Goal: Task Accomplishment & Management: Use online tool/utility

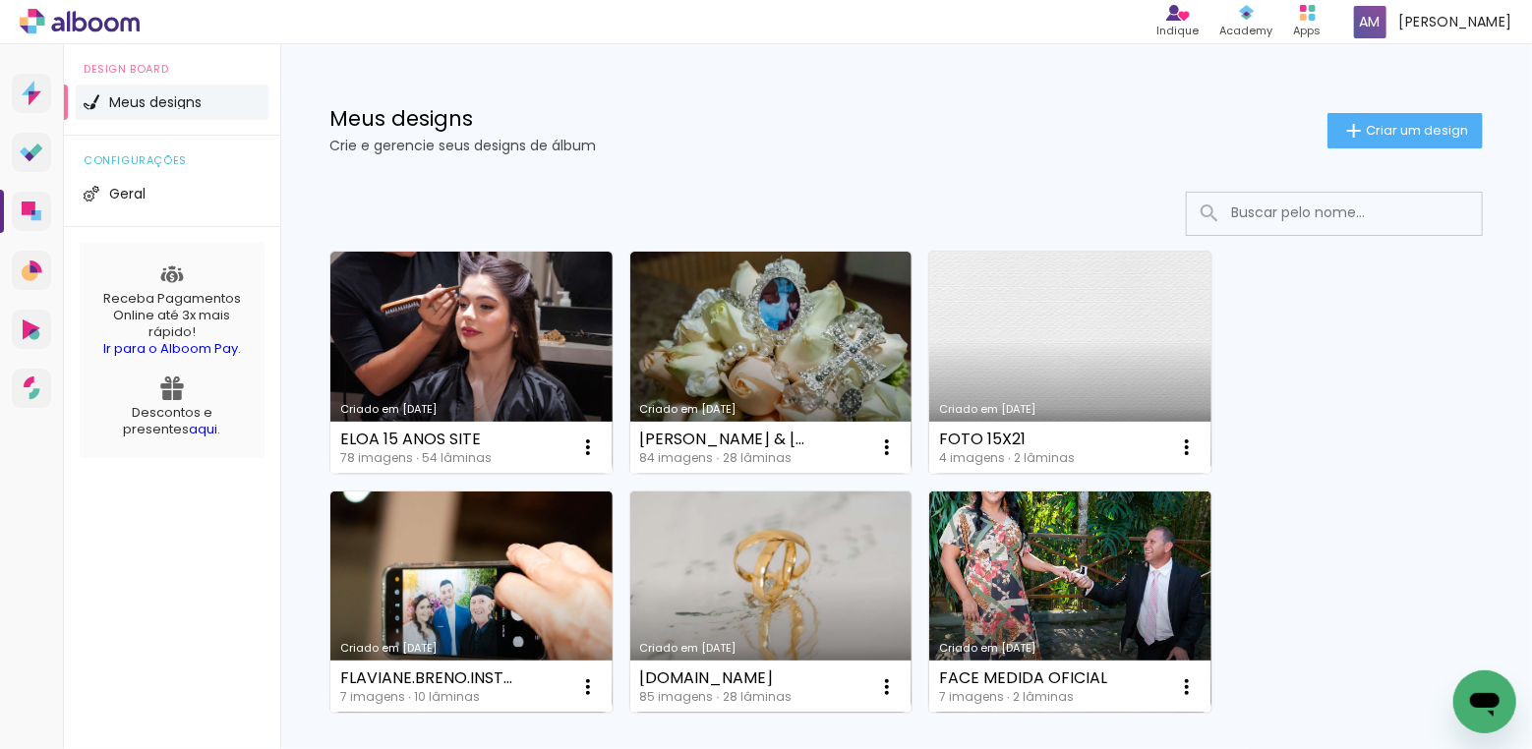
click at [1124, 331] on link "Criado em [DATE]" at bounding box center [1070, 363] width 282 height 222
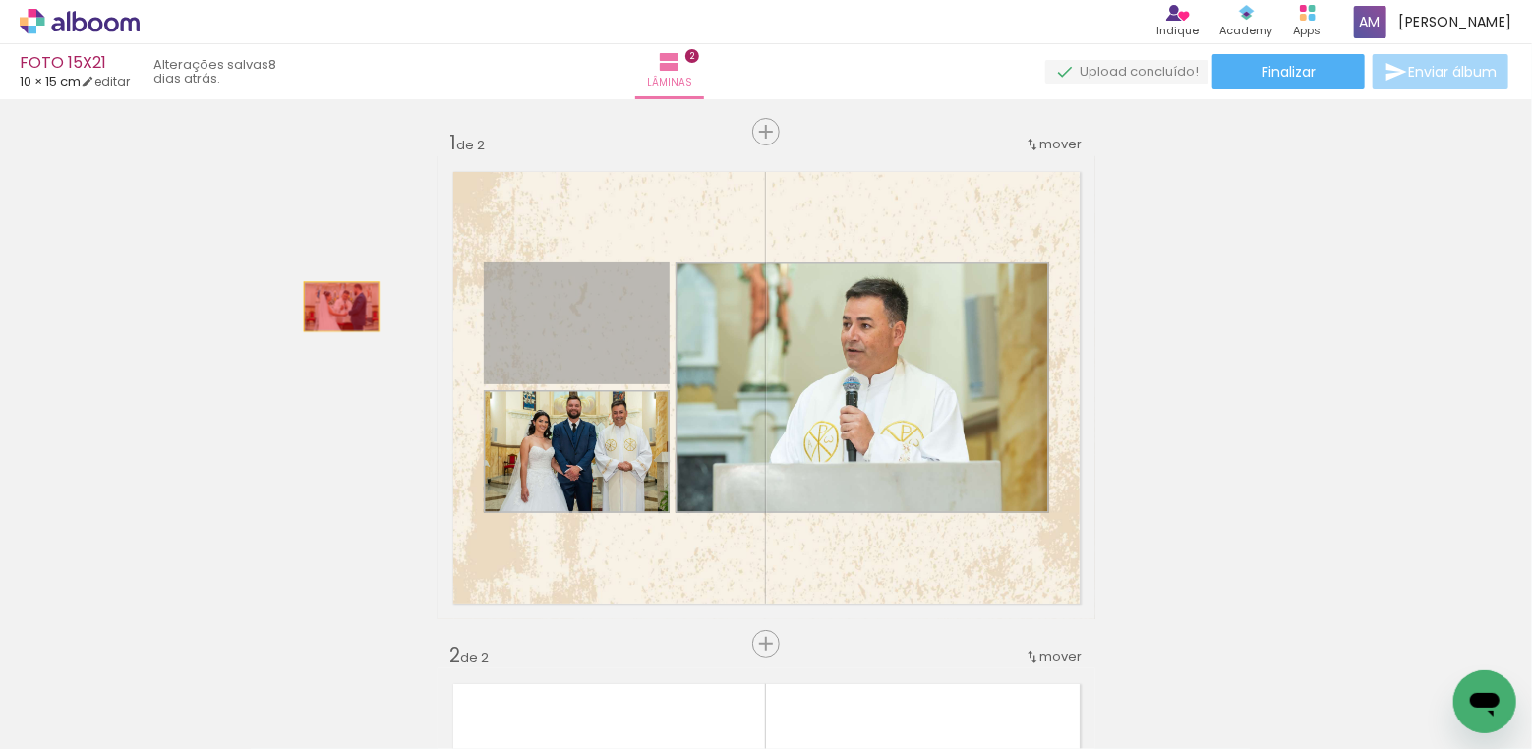
drag, startPoint x: 555, startPoint y: 317, endPoint x: 341, endPoint y: 307, distance: 213.6
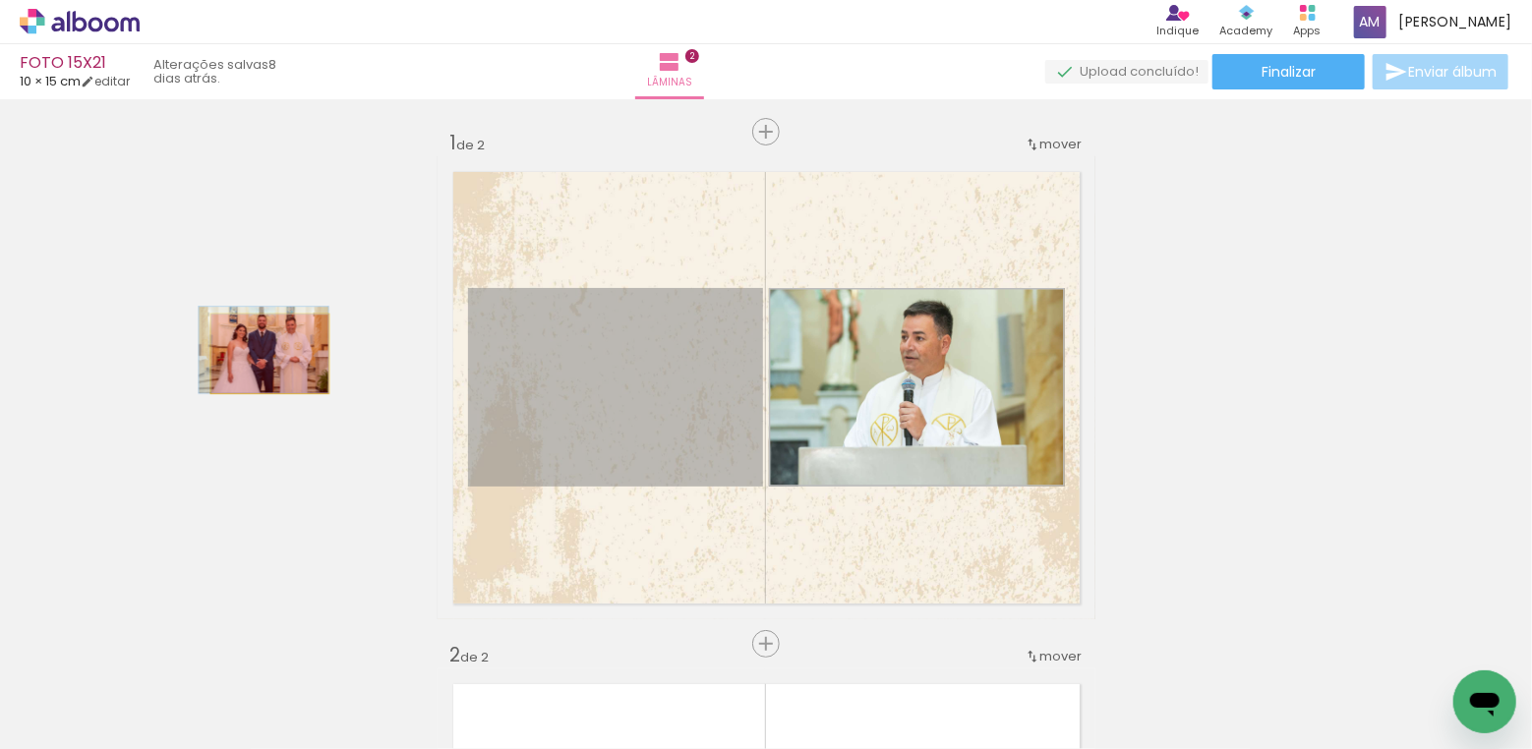
drag, startPoint x: 559, startPoint y: 424, endPoint x: 269, endPoint y: 354, distance: 298.3
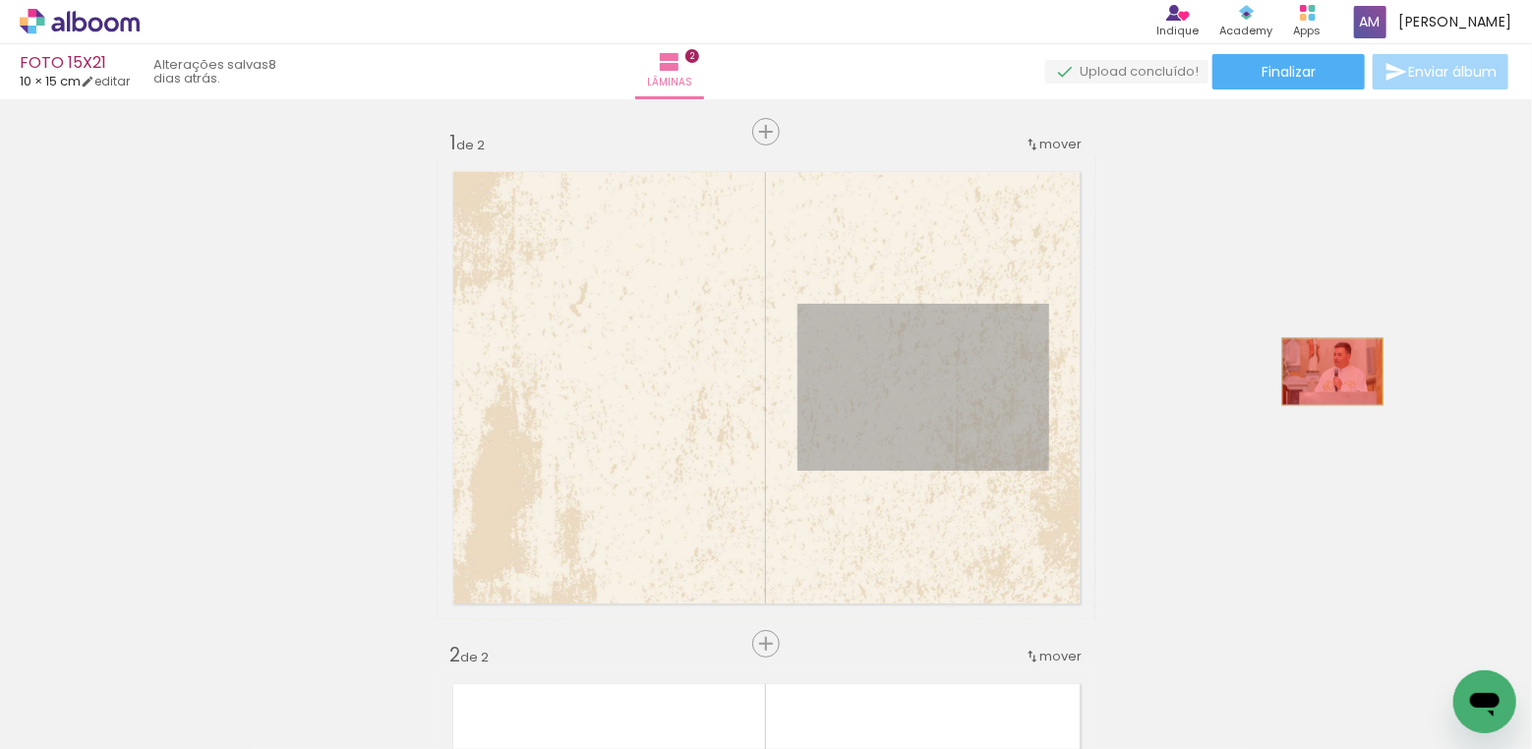
drag, startPoint x: 919, startPoint y: 373, endPoint x: 1314, endPoint y: 370, distance: 394.3
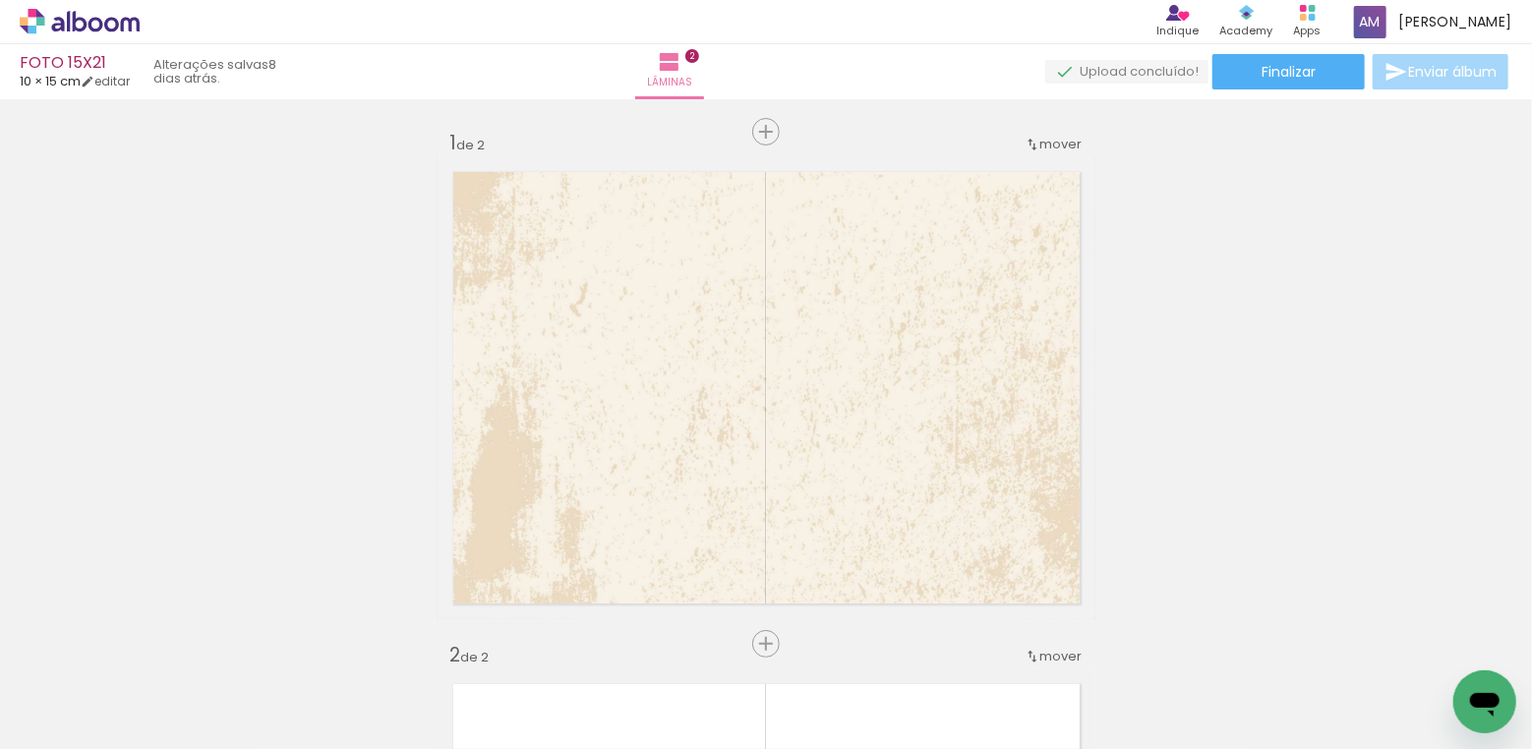
click at [269, 648] on iron-icon at bounding box center [264, 643] width 21 height 21
click at [77, 720] on span "Adicionar Fotos" at bounding box center [69, 723] width 59 height 22
click at [0, 0] on input "file" at bounding box center [0, 0] width 0 height 0
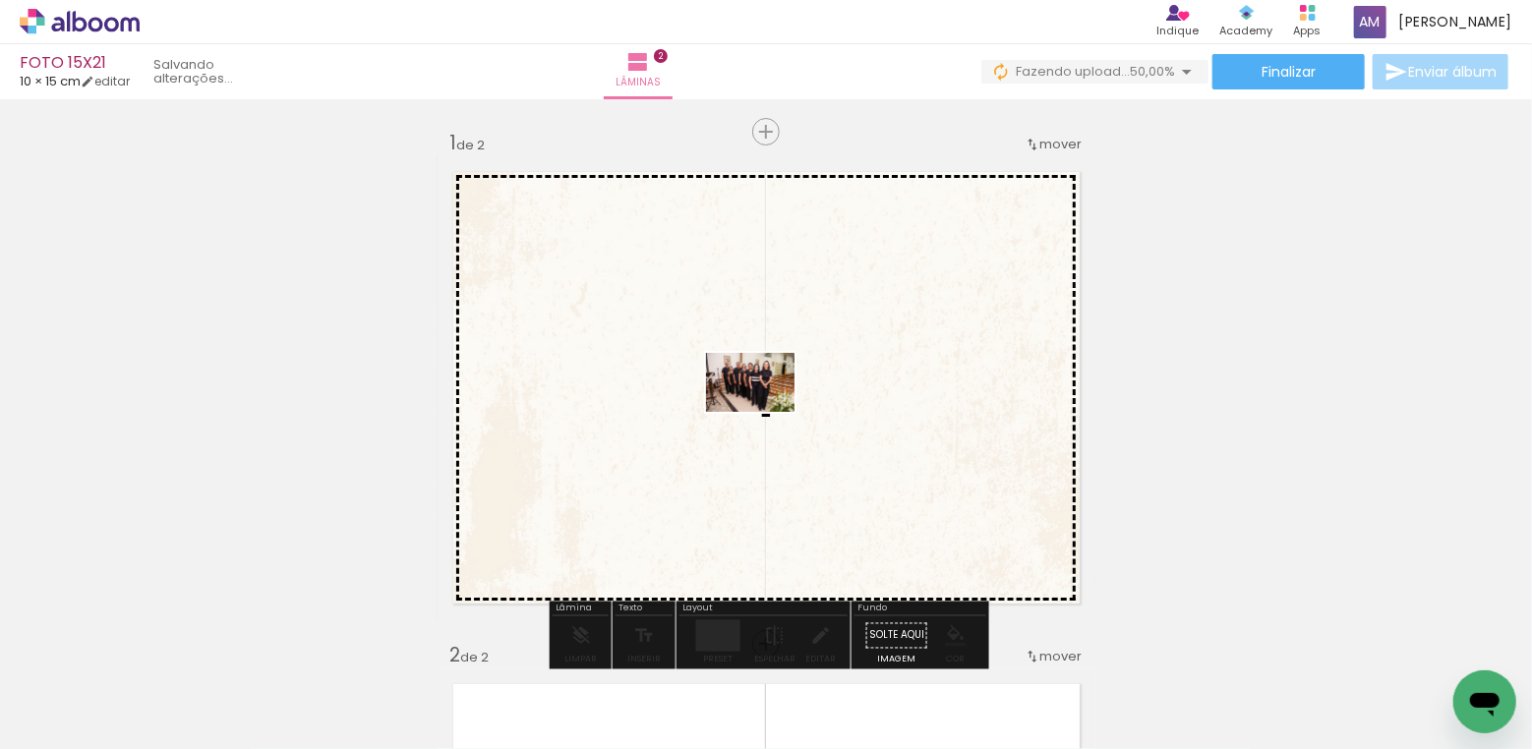
drag, startPoint x: 314, startPoint y: 673, endPoint x: 765, endPoint y: 412, distance: 521.6
click at [765, 412] on quentale-workspace at bounding box center [766, 374] width 1532 height 749
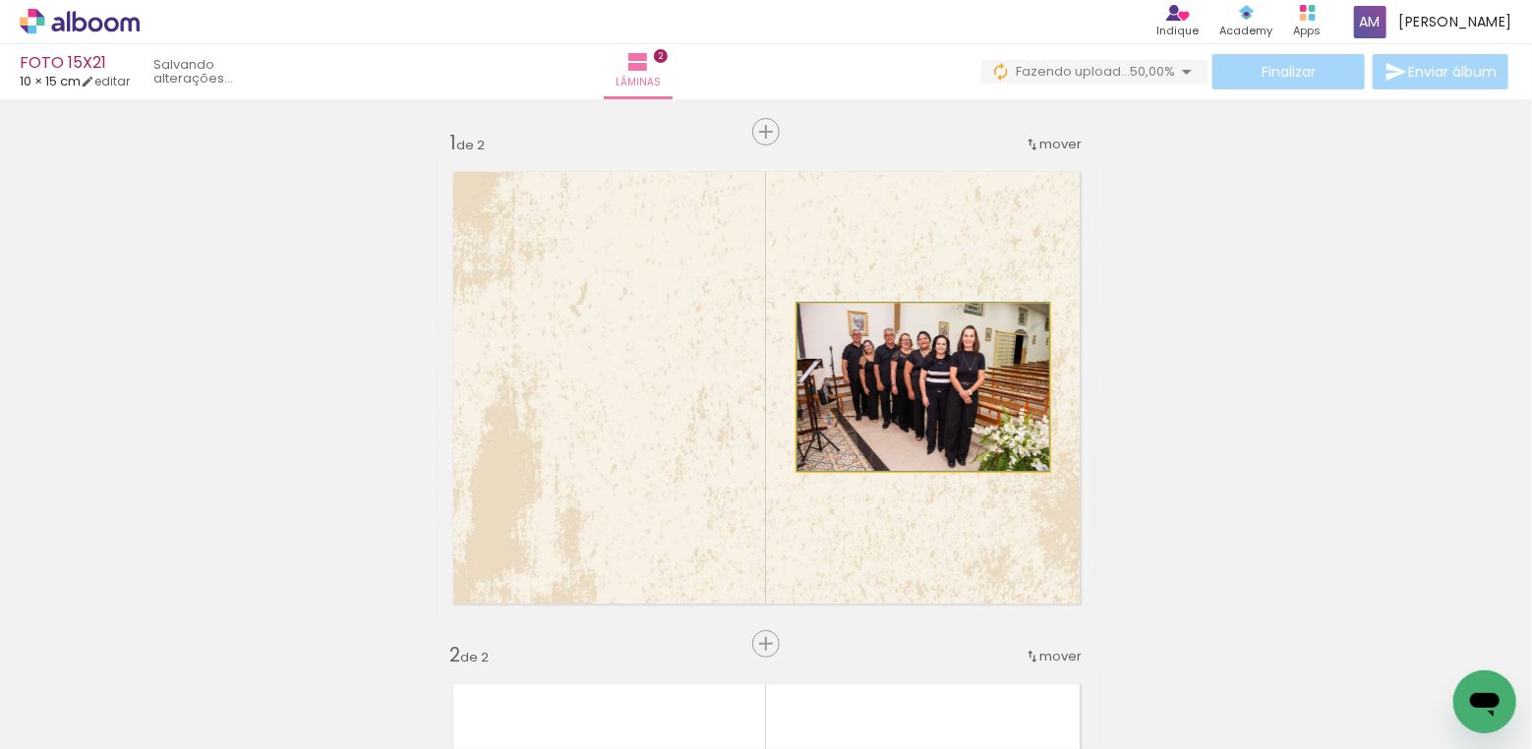
drag, startPoint x: 926, startPoint y: 408, endPoint x: 834, endPoint y: 403, distance: 92.6
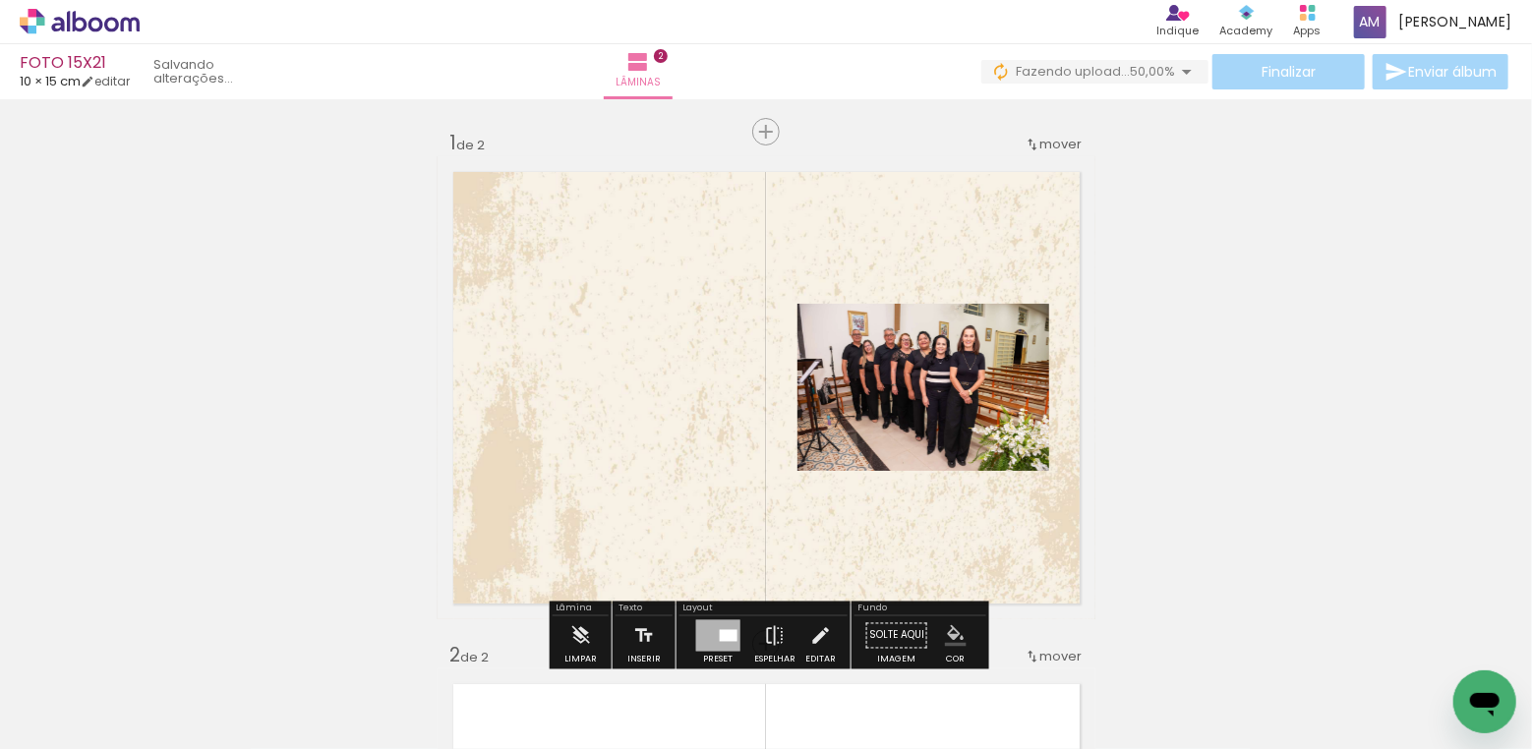
click at [855, 402] on quentale-photo at bounding box center [923, 387] width 252 height 167
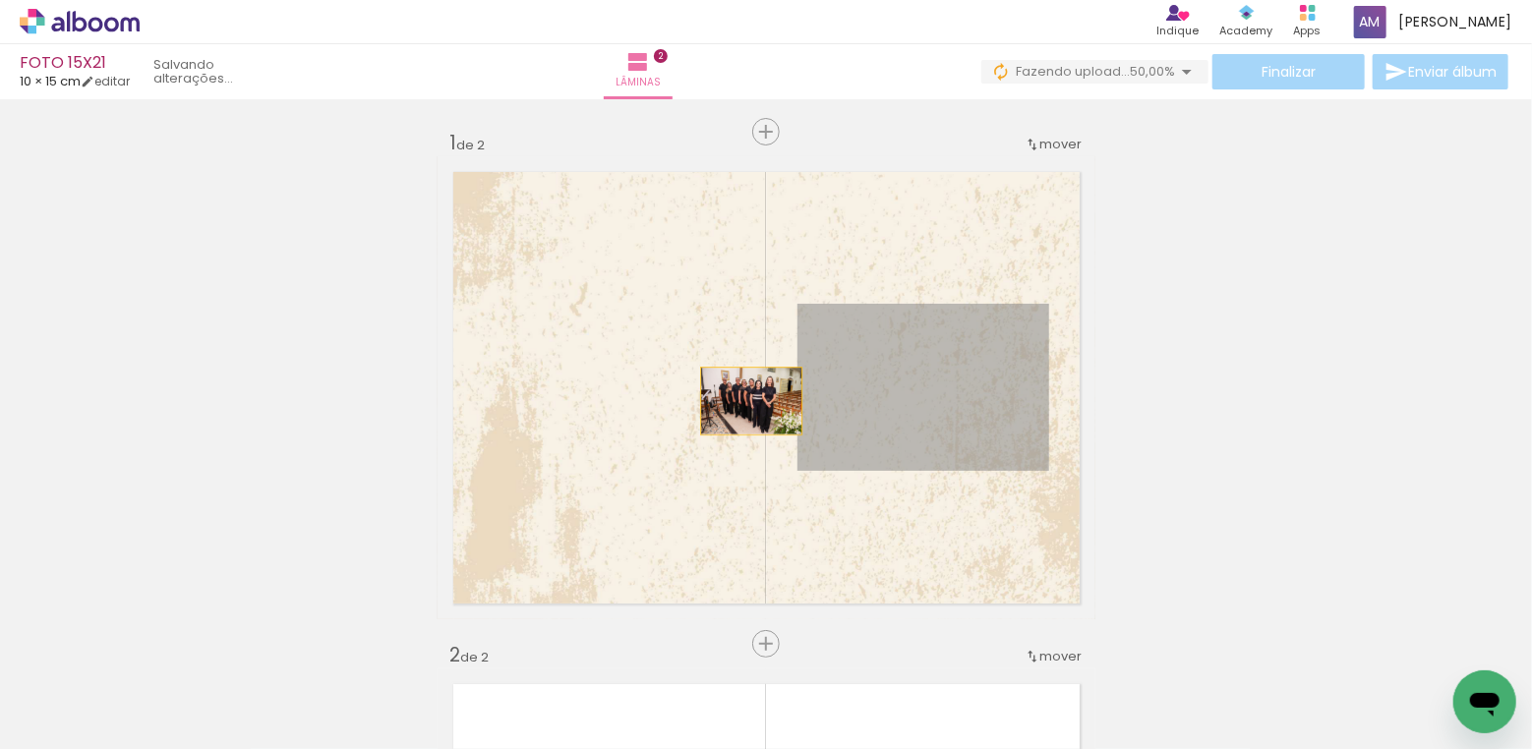
drag, startPoint x: 855, startPoint y: 402, endPoint x: 751, endPoint y: 401, distance: 104.2
click at [751, 401] on quentale-layouter at bounding box center [767, 387] width 658 height 463
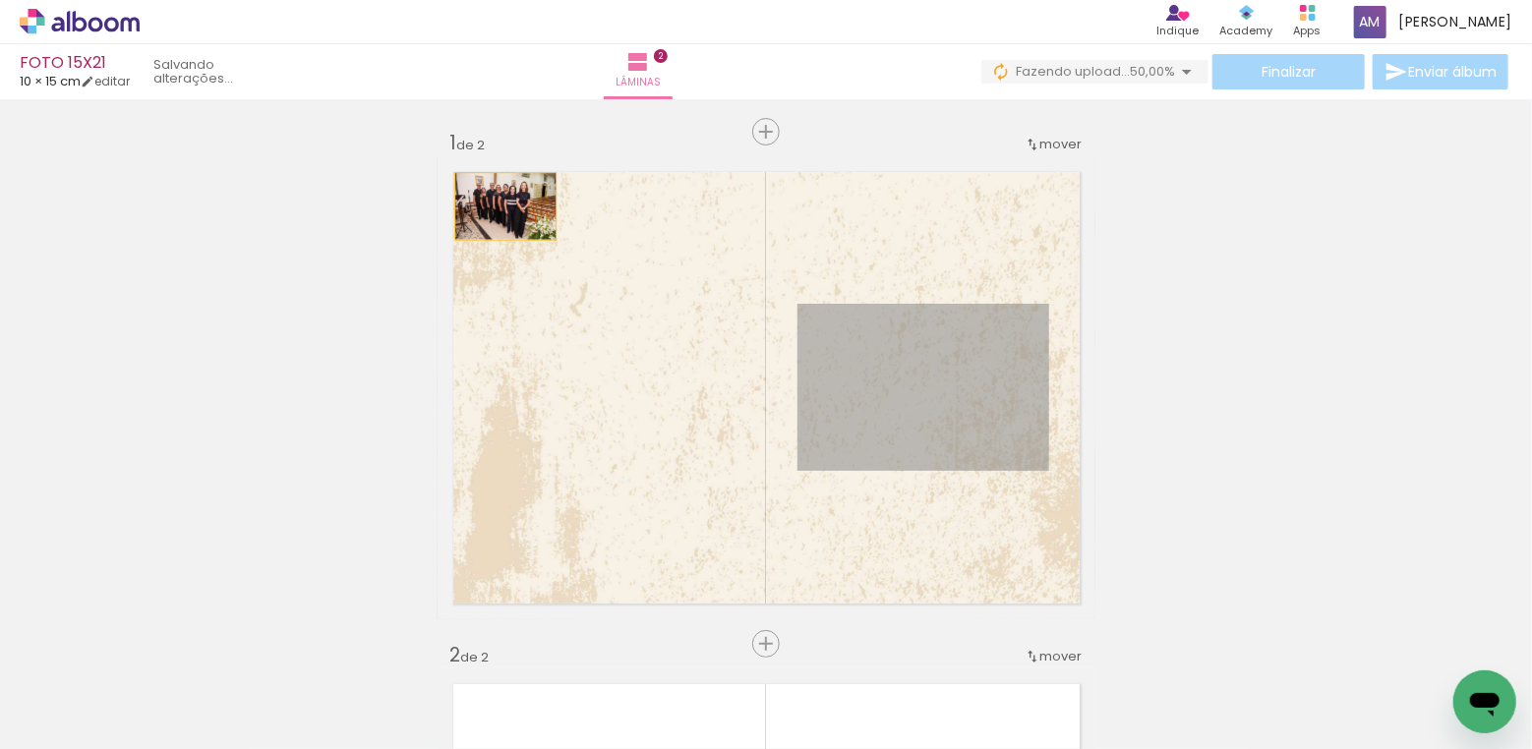
drag, startPoint x: 905, startPoint y: 390, endPoint x: 505, endPoint y: 206, distance: 439.5
click at [505, 206] on quentale-layouter at bounding box center [767, 387] width 658 height 463
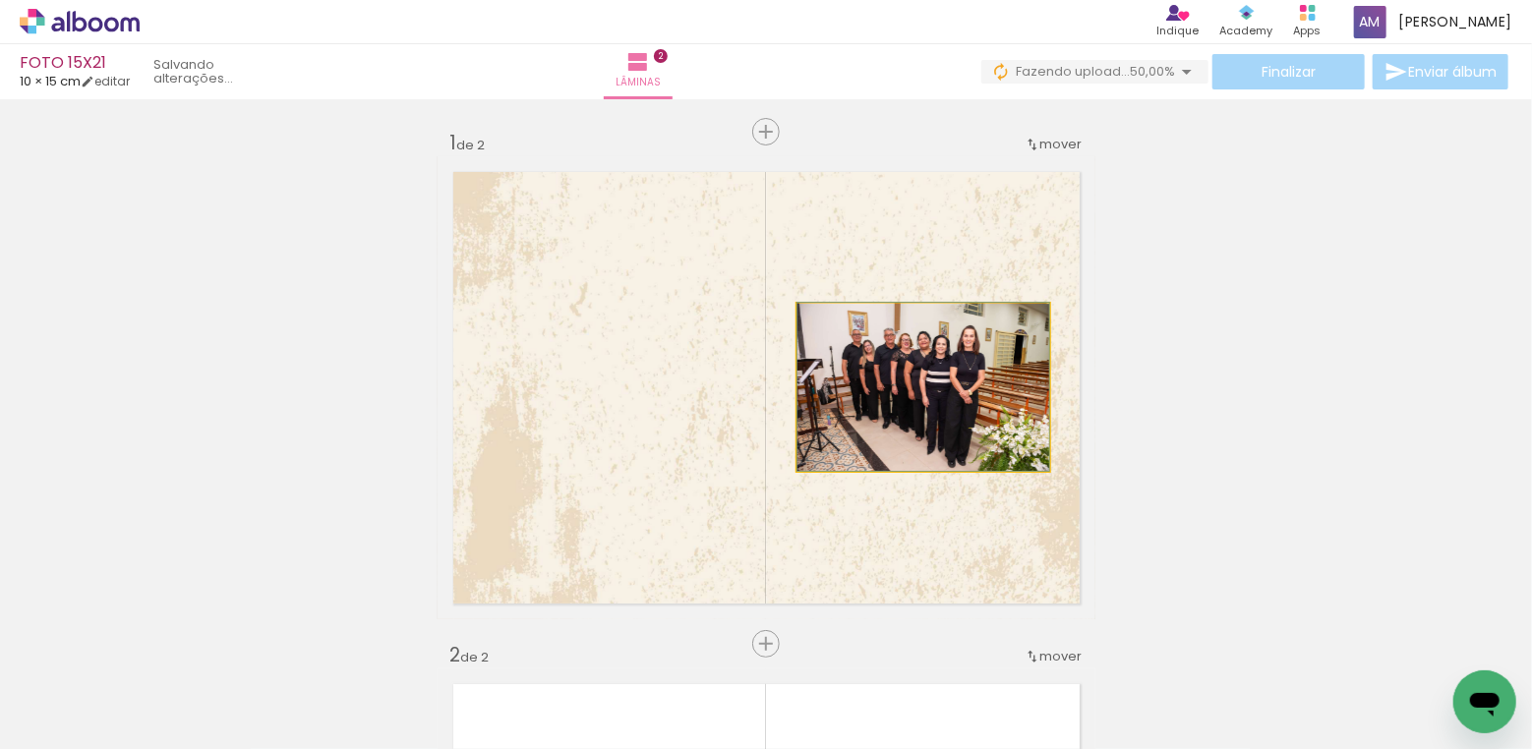
click at [890, 376] on quentale-photo at bounding box center [923, 387] width 252 height 167
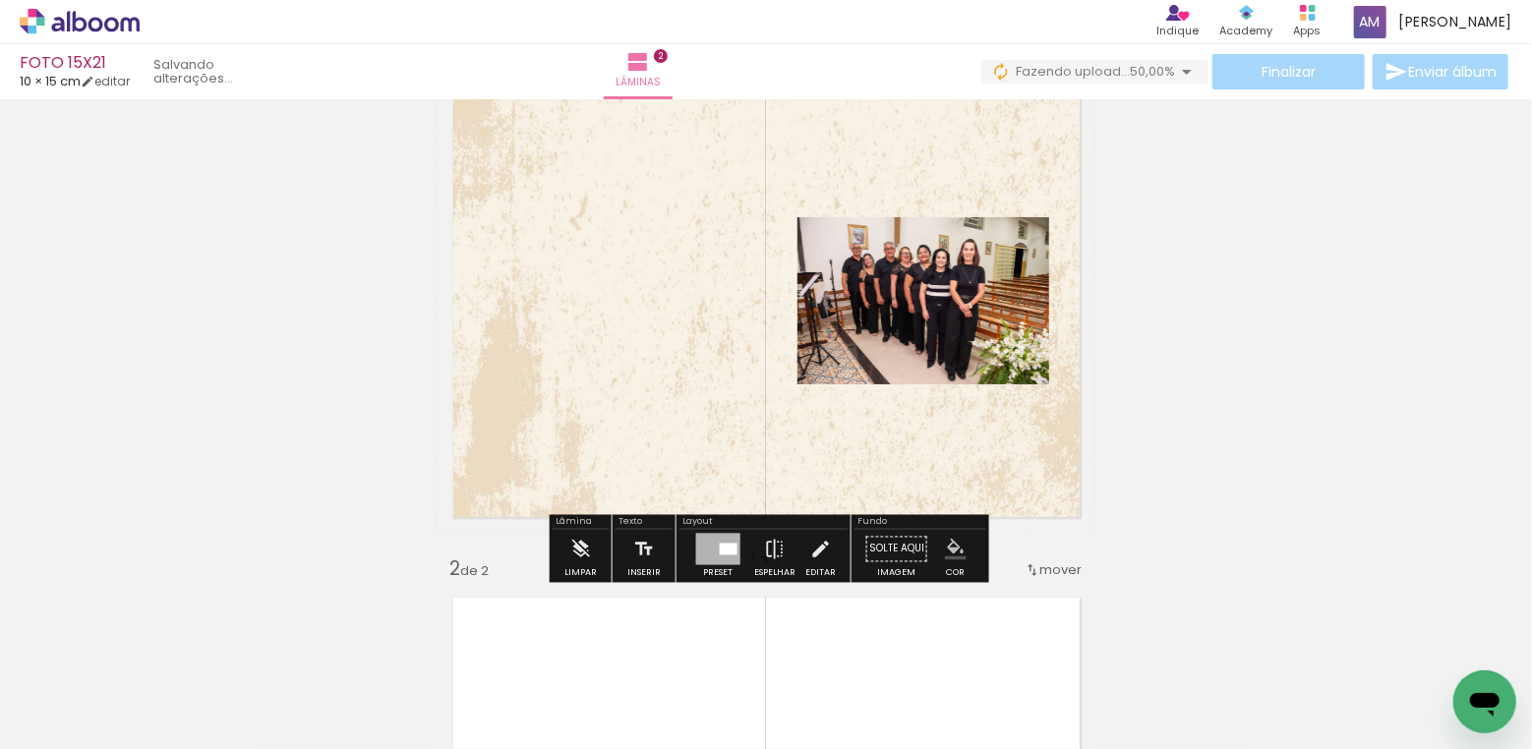
scroll to position [167, 0]
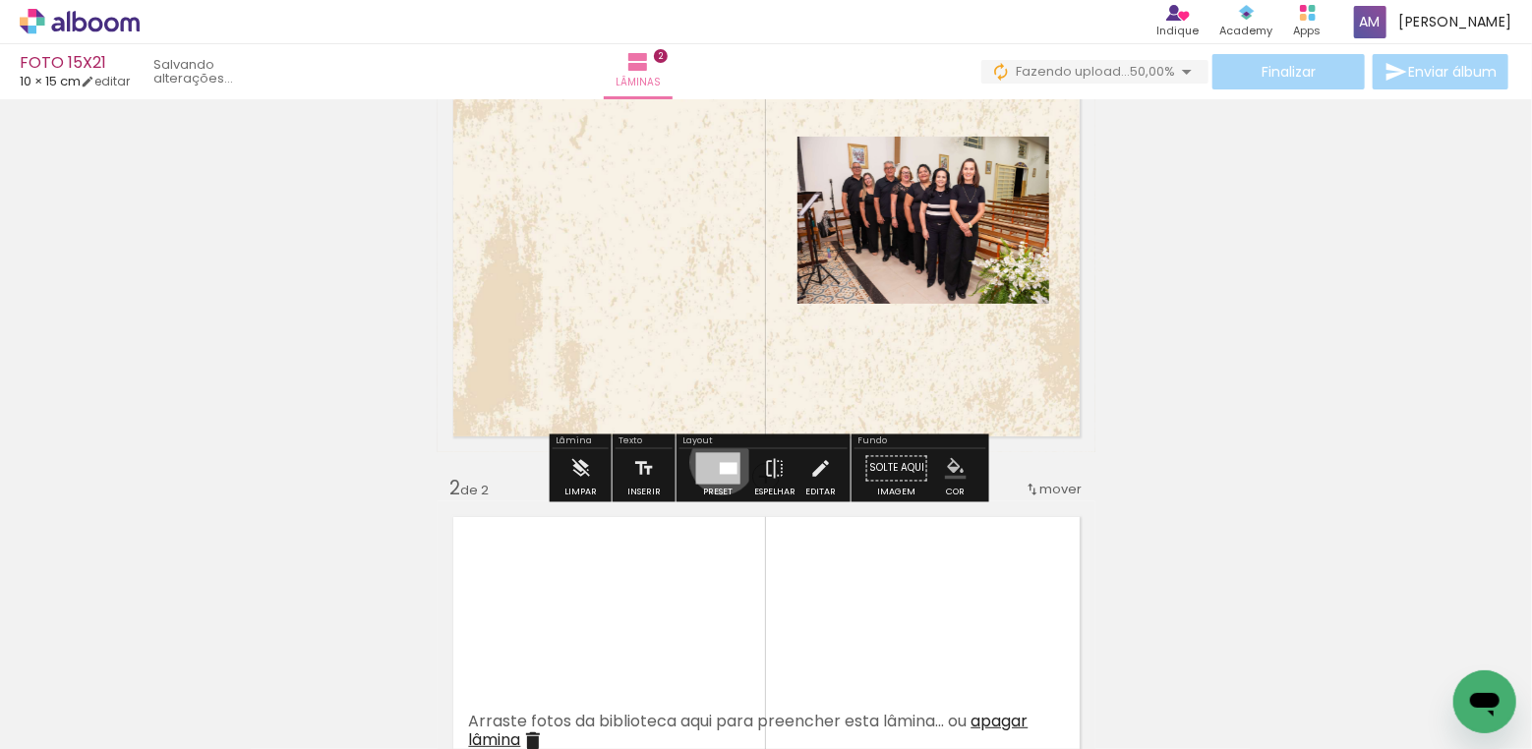
click at [719, 463] on div at bounding box center [728, 469] width 18 height 12
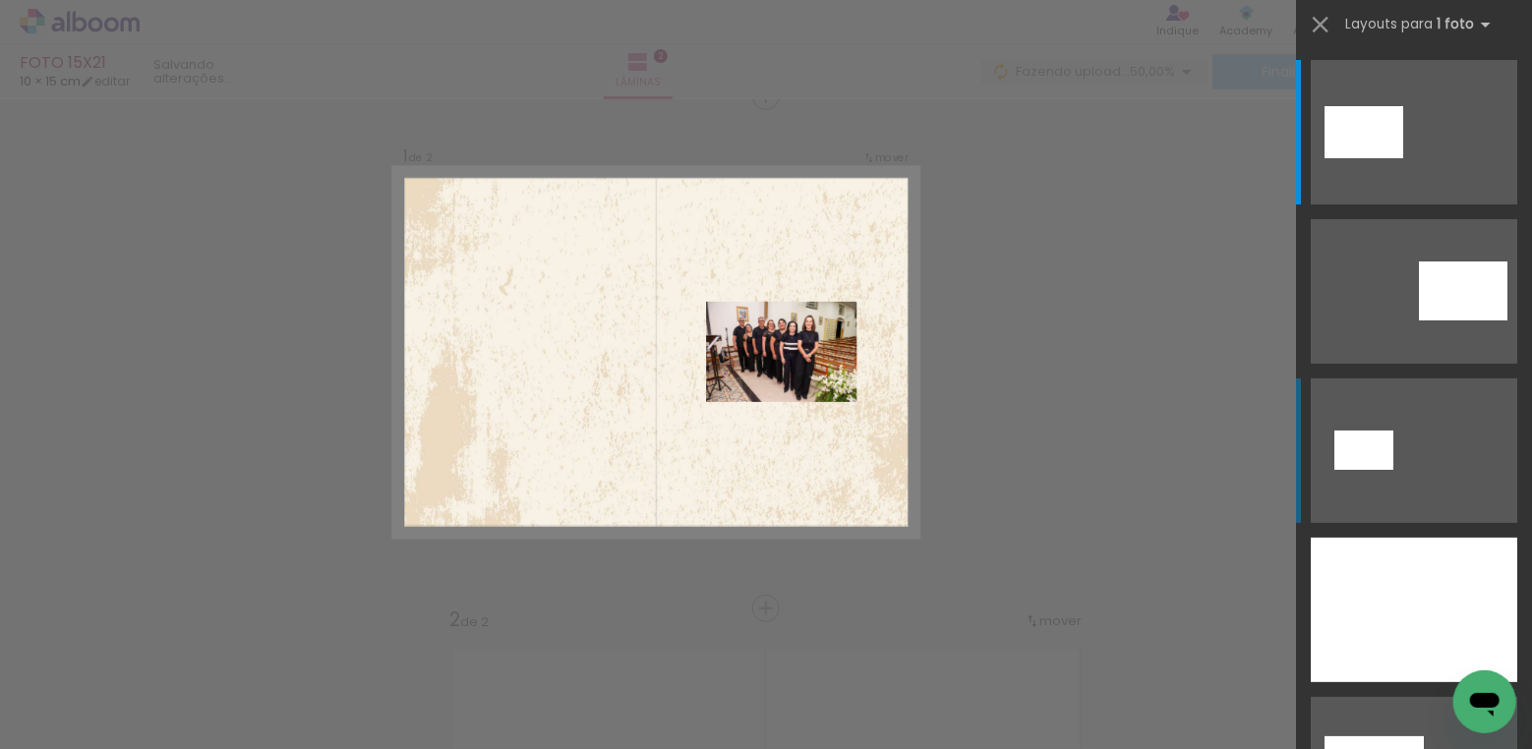
scroll to position [25, 0]
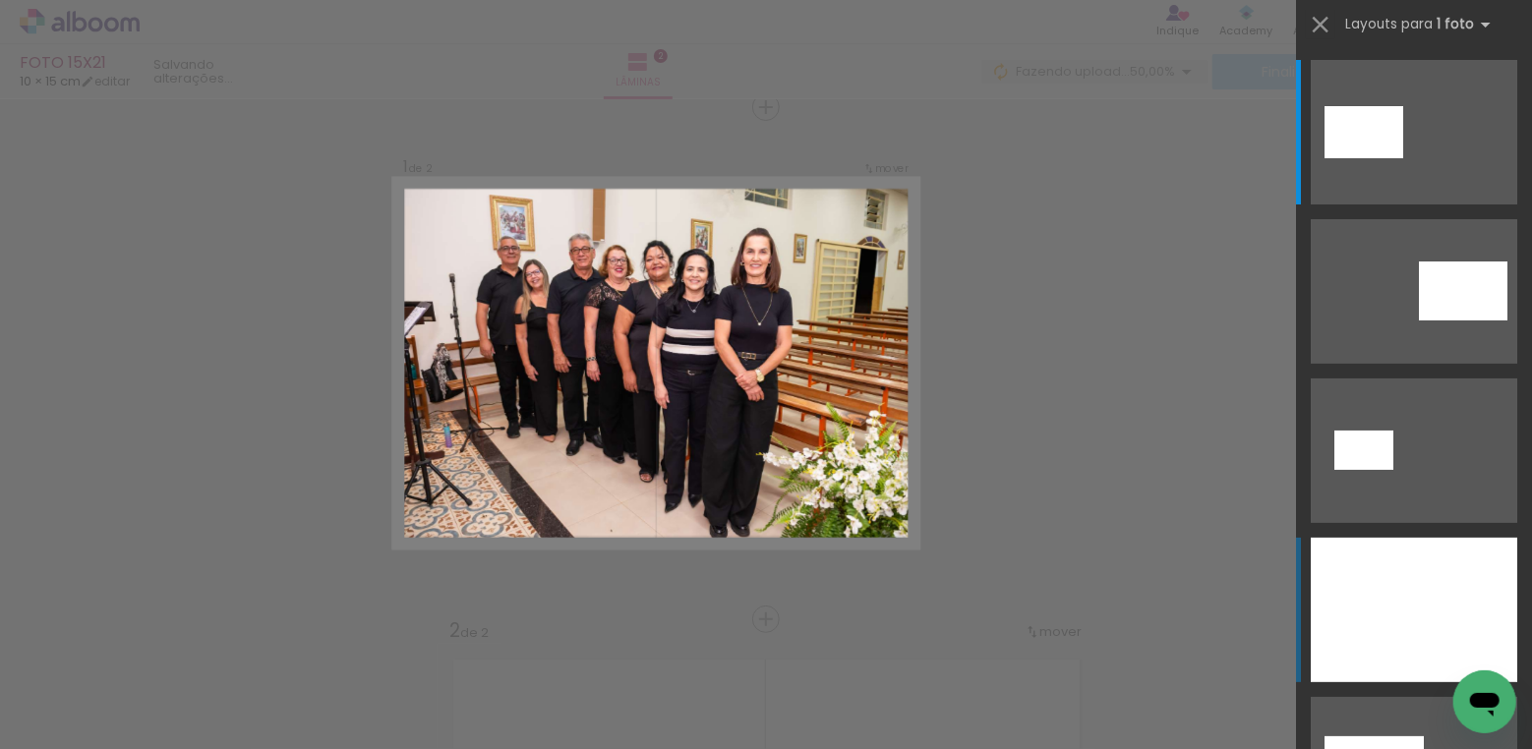
click at [1417, 583] on div at bounding box center [1414, 610] width 206 height 145
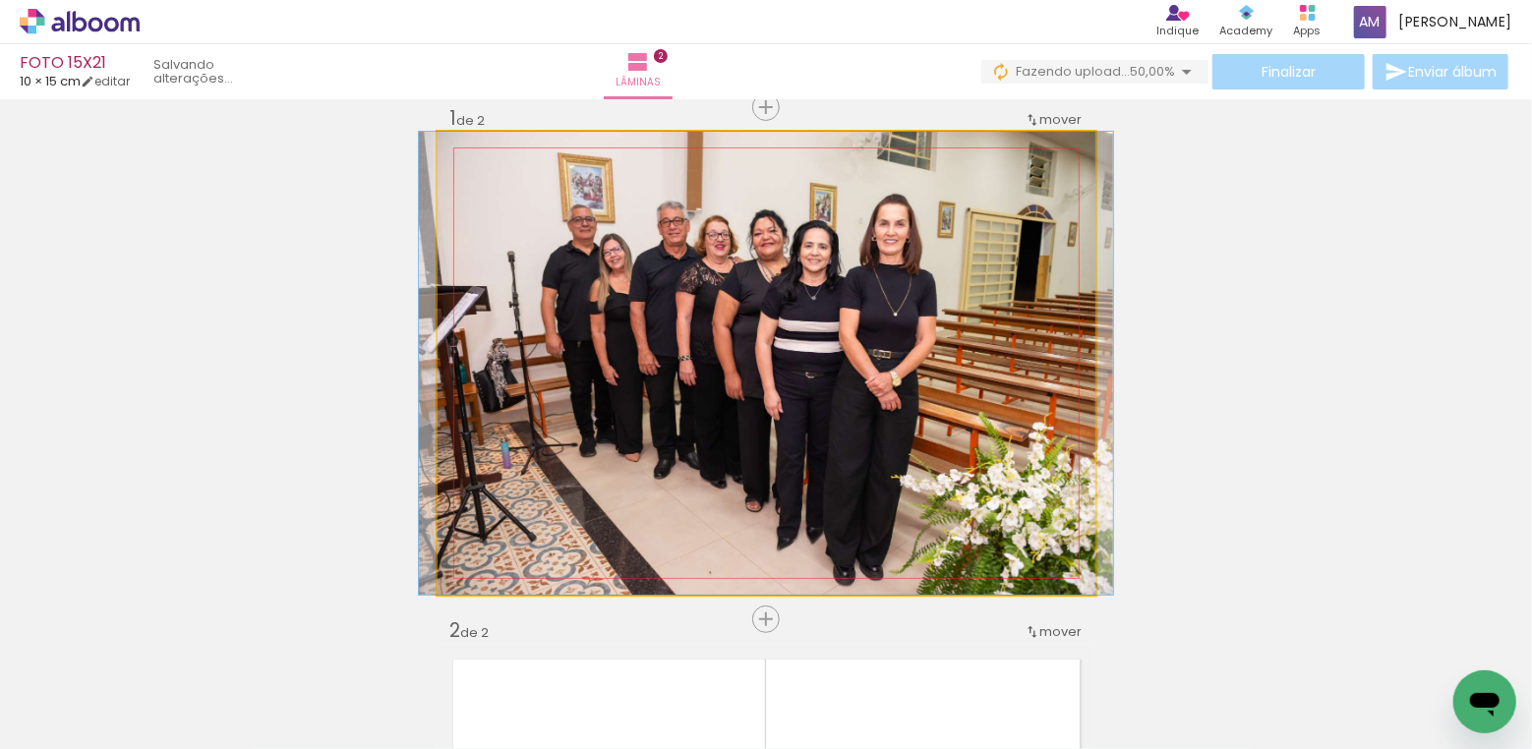
drag, startPoint x: 924, startPoint y: 421, endPoint x: 924, endPoint y: 406, distance: 14.7
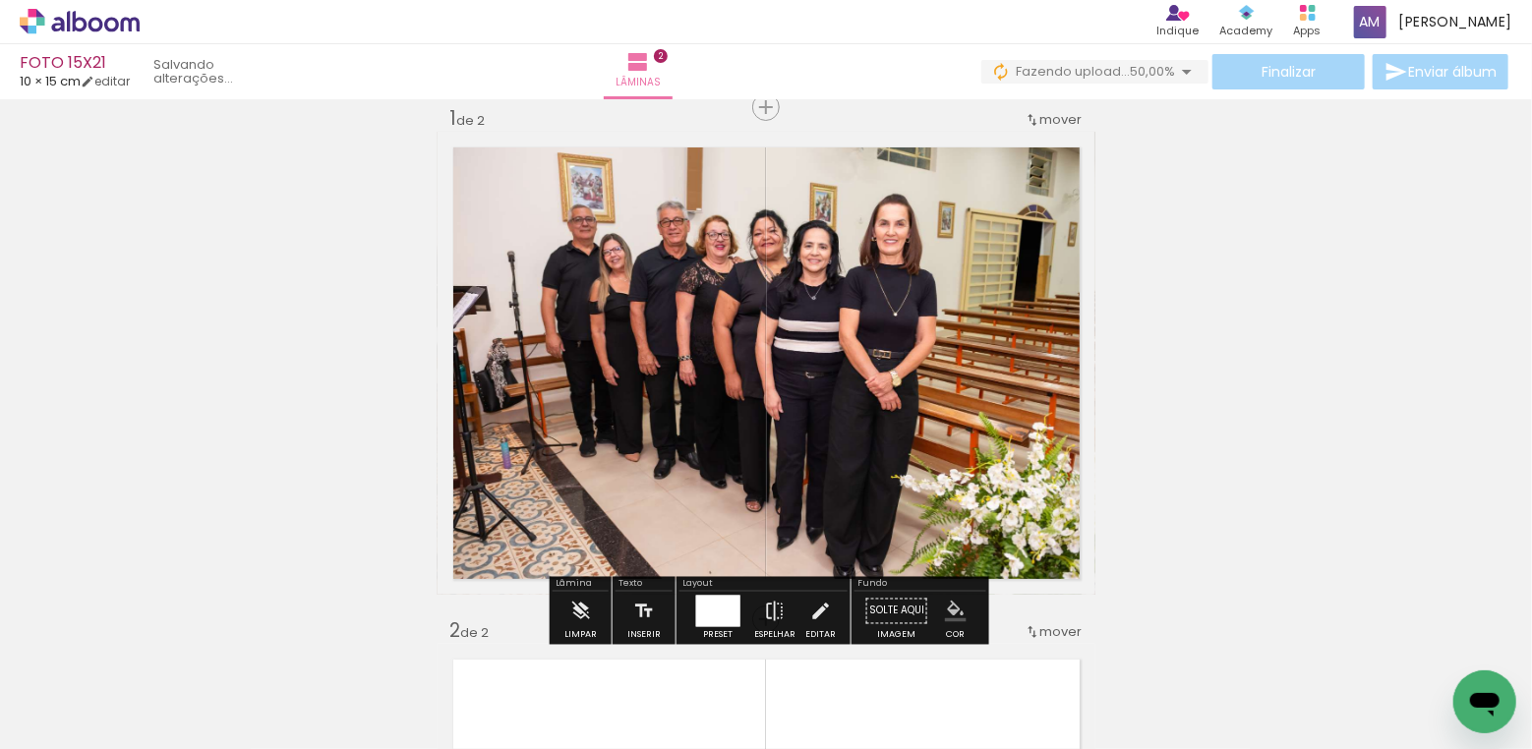
click at [924, 404] on quentale-photo at bounding box center [767, 363] width 658 height 463
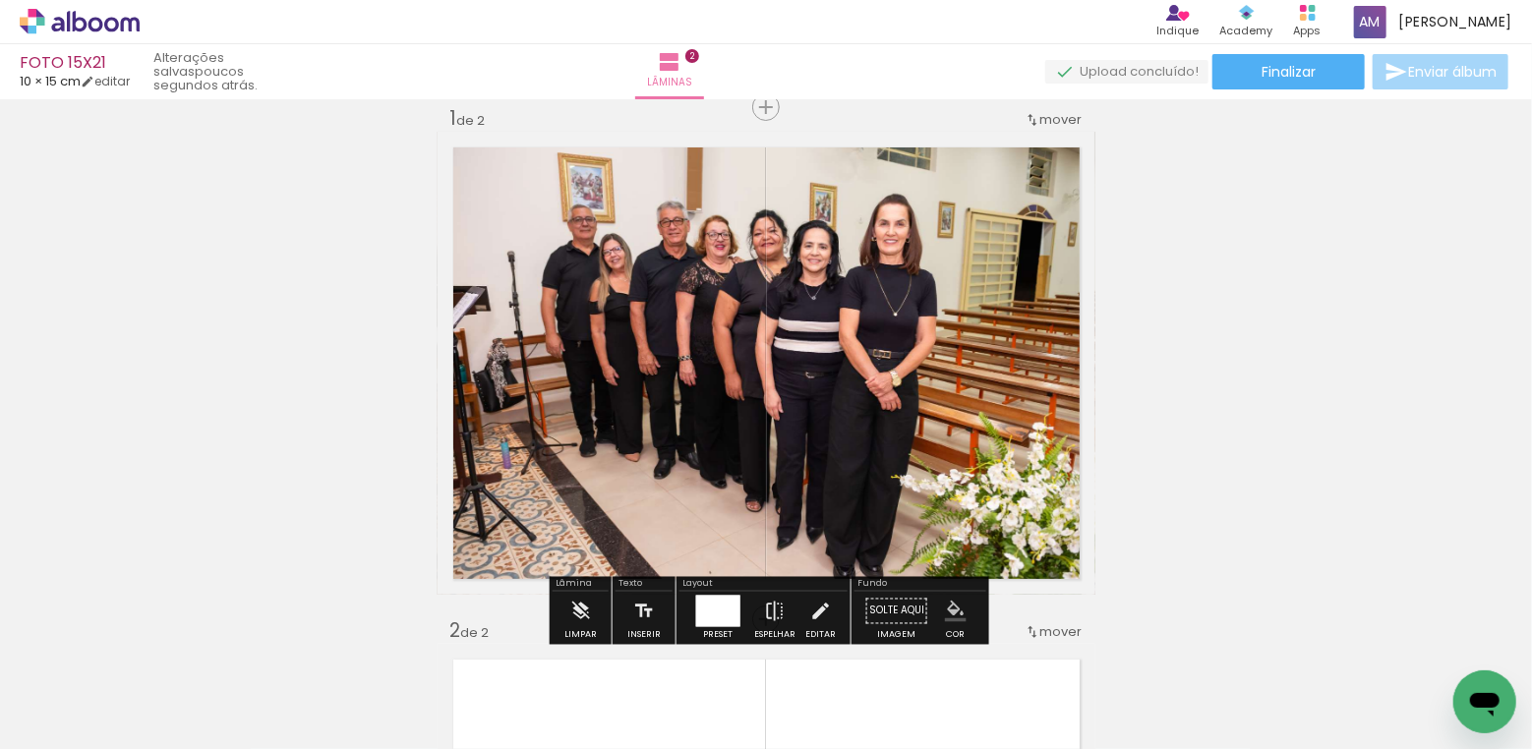
click at [924, 395] on quentale-photo at bounding box center [767, 363] width 658 height 463
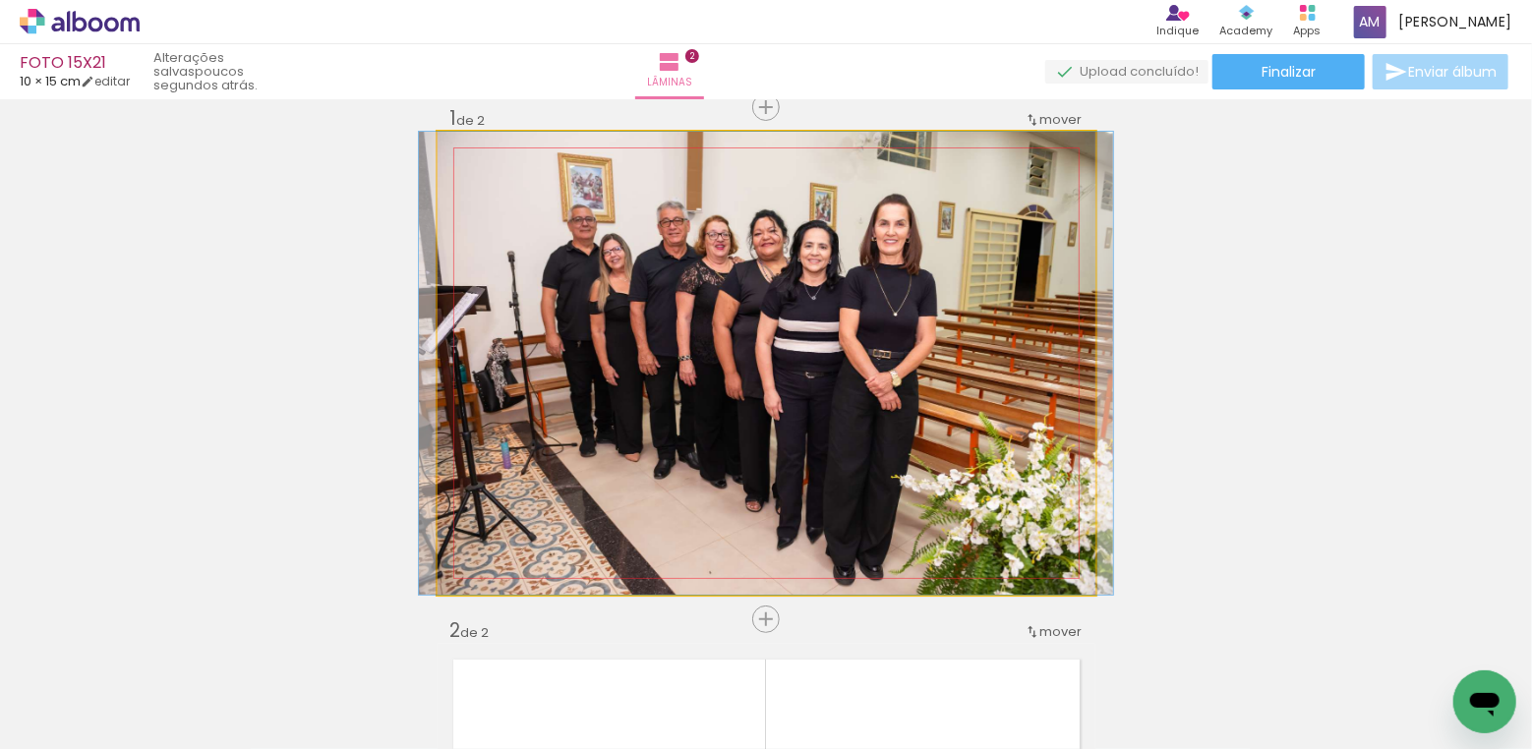
click at [924, 395] on quentale-photo at bounding box center [767, 363] width 658 height 463
drag, startPoint x: 924, startPoint y: 395, endPoint x: 925, endPoint y: 380, distance: 15.8
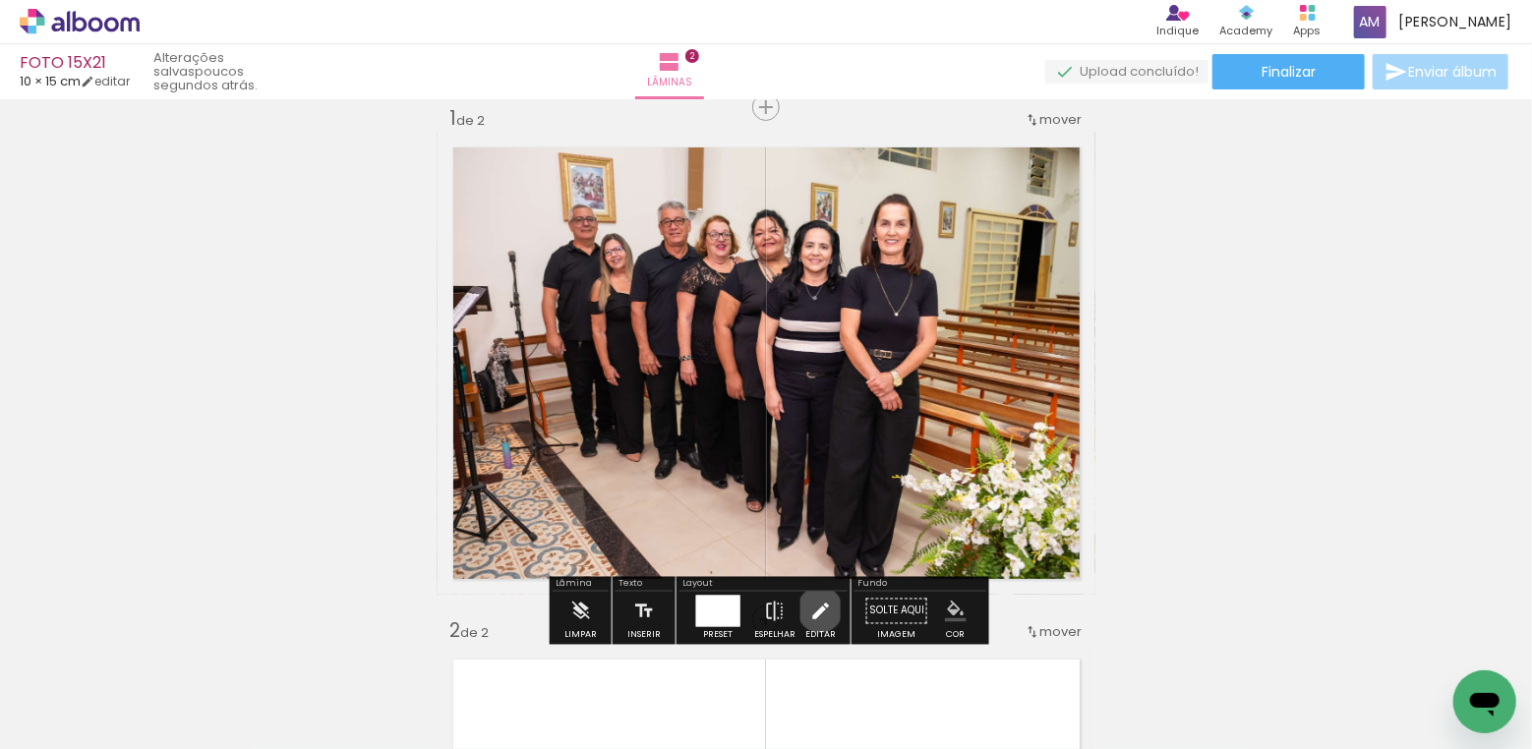
click at [815, 610] on iron-icon at bounding box center [820, 611] width 22 height 39
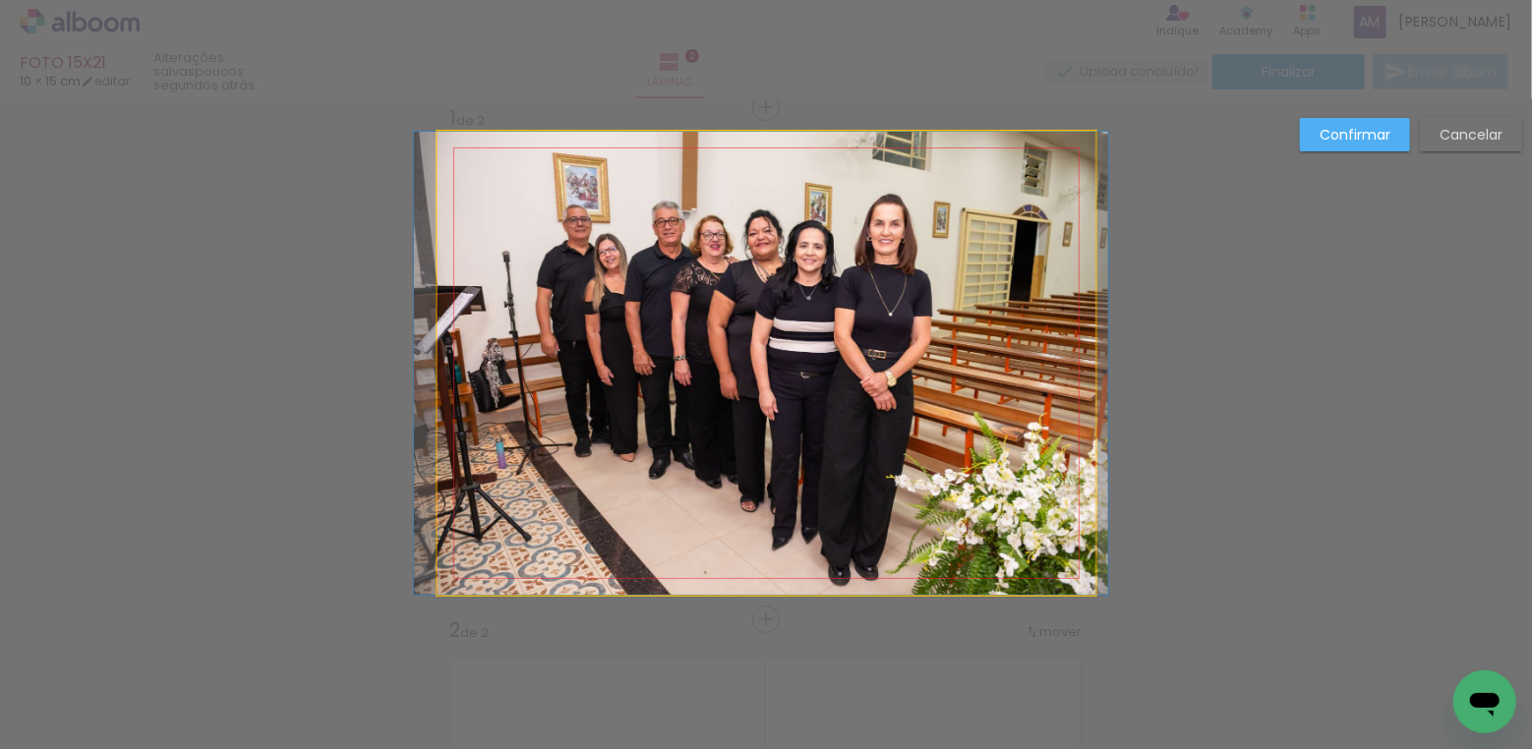
drag, startPoint x: 836, startPoint y: 489, endPoint x: 830, endPoint y: 436, distance: 53.4
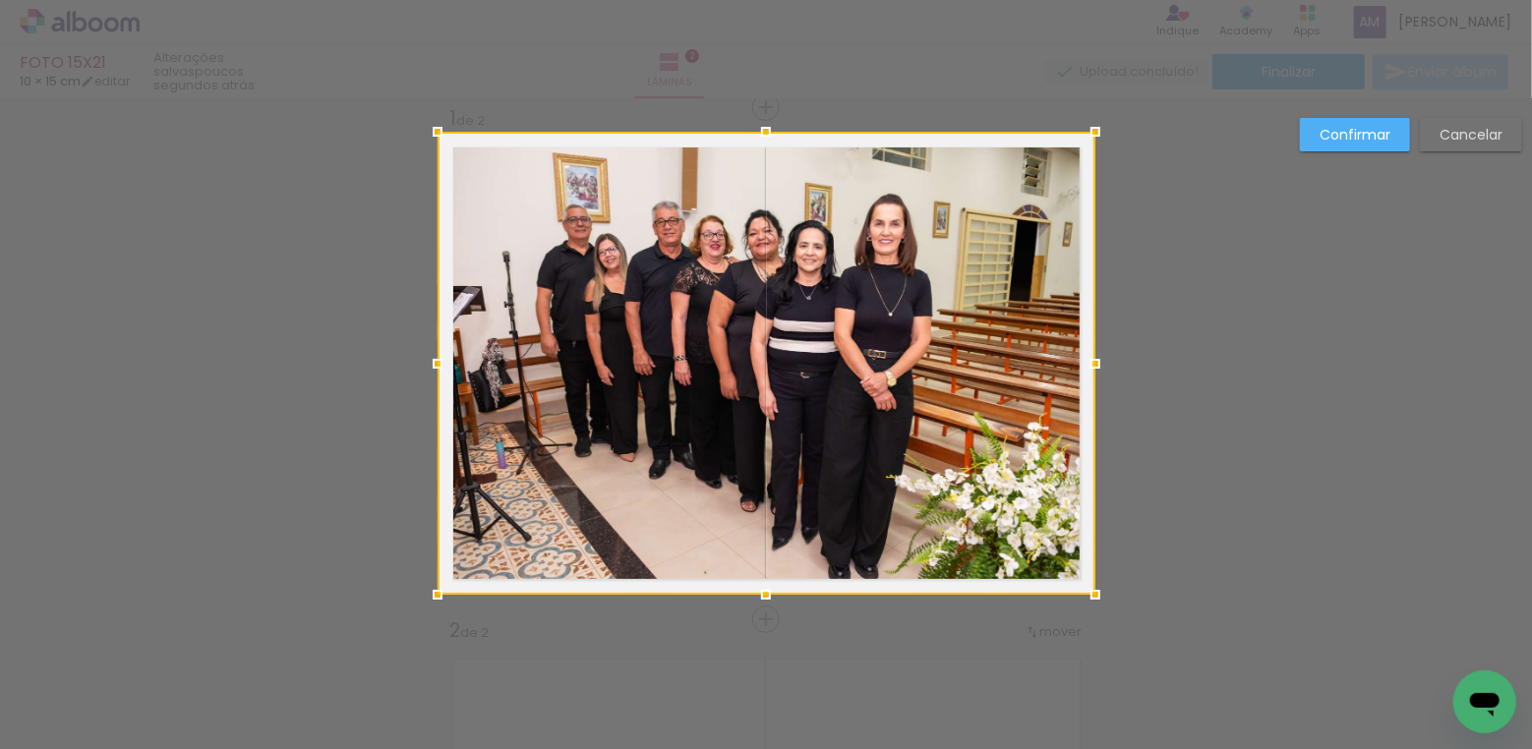
click at [0, 0] on slot "Confirmar" at bounding box center [0, 0] width 0 height 0
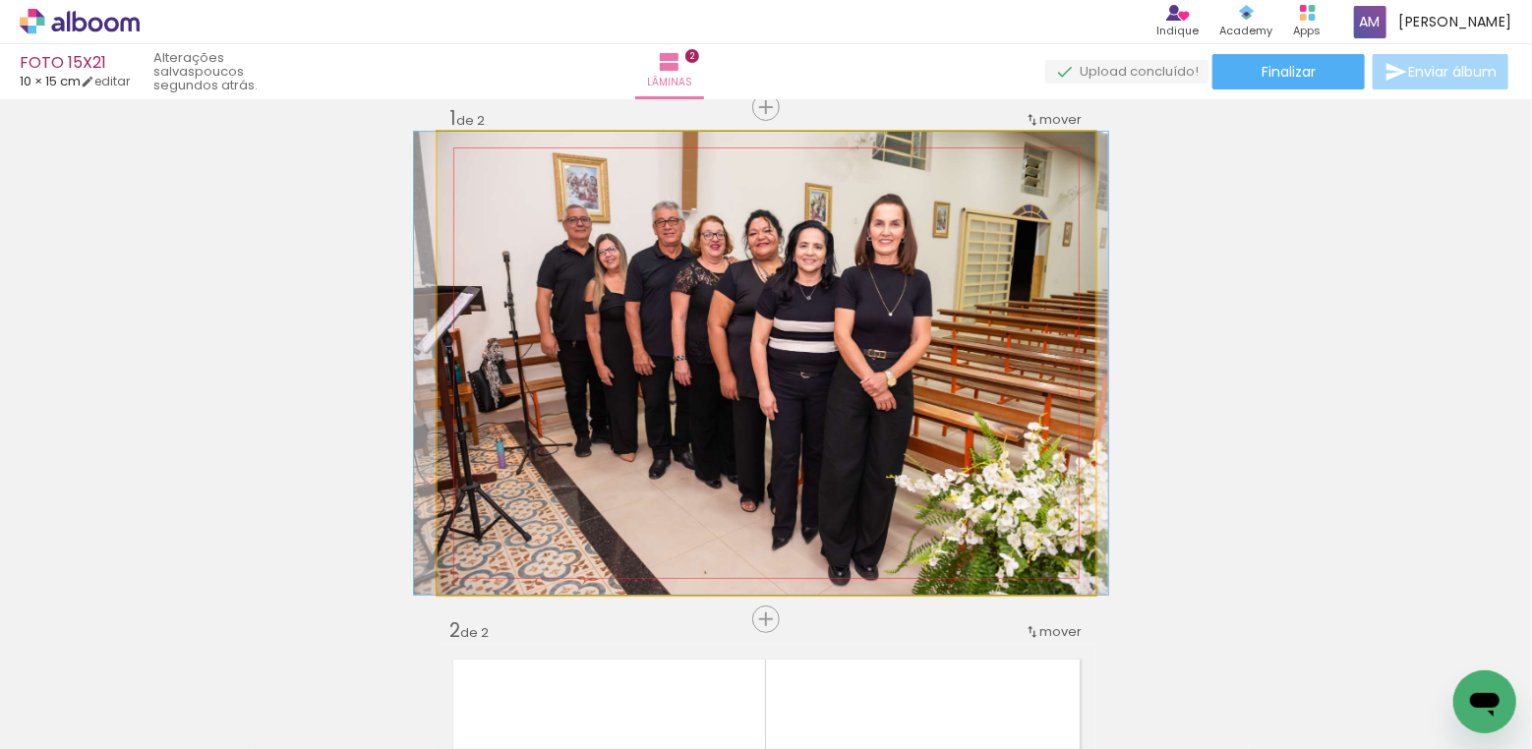
click at [801, 416] on quentale-photo at bounding box center [767, 363] width 658 height 463
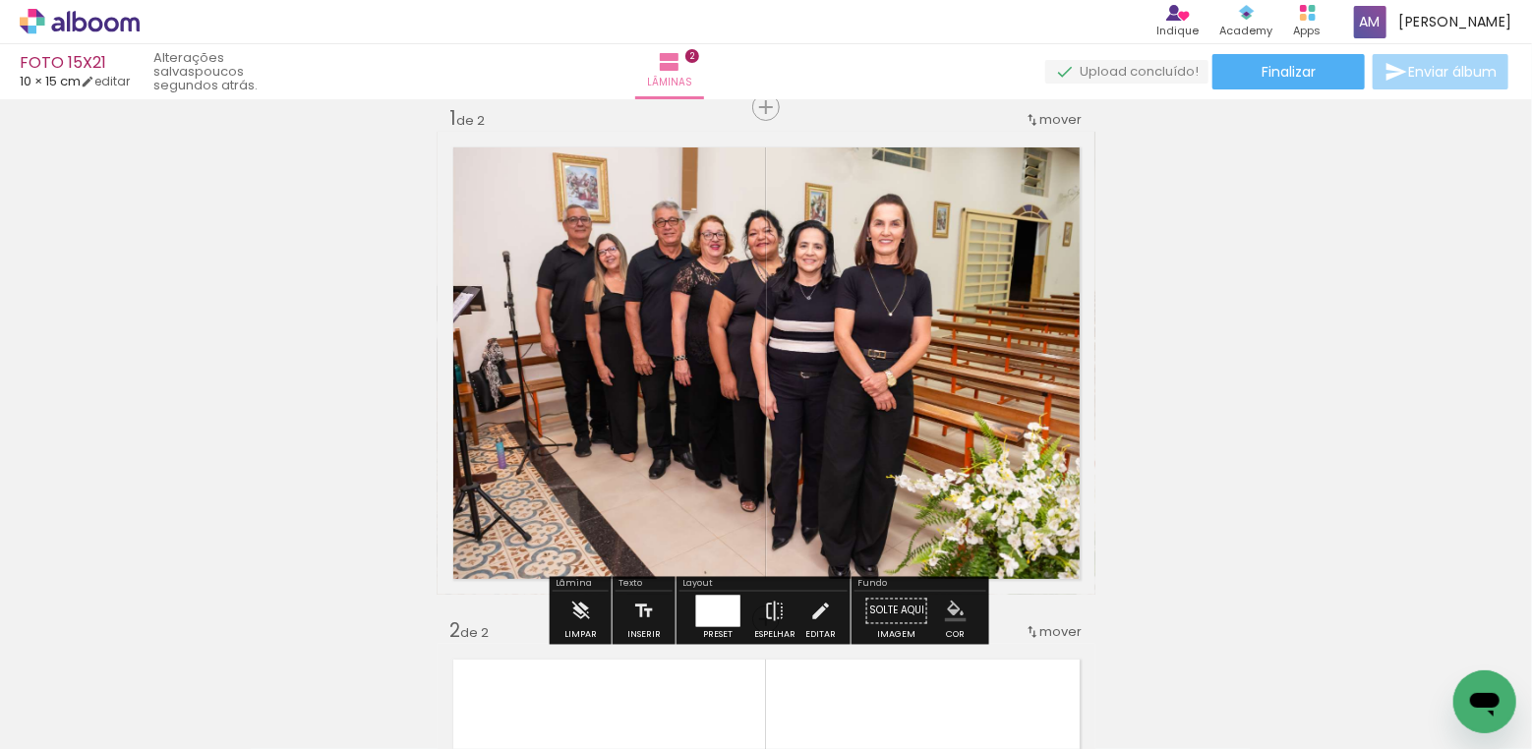
click at [728, 606] on div at bounding box center [717, 611] width 44 height 31
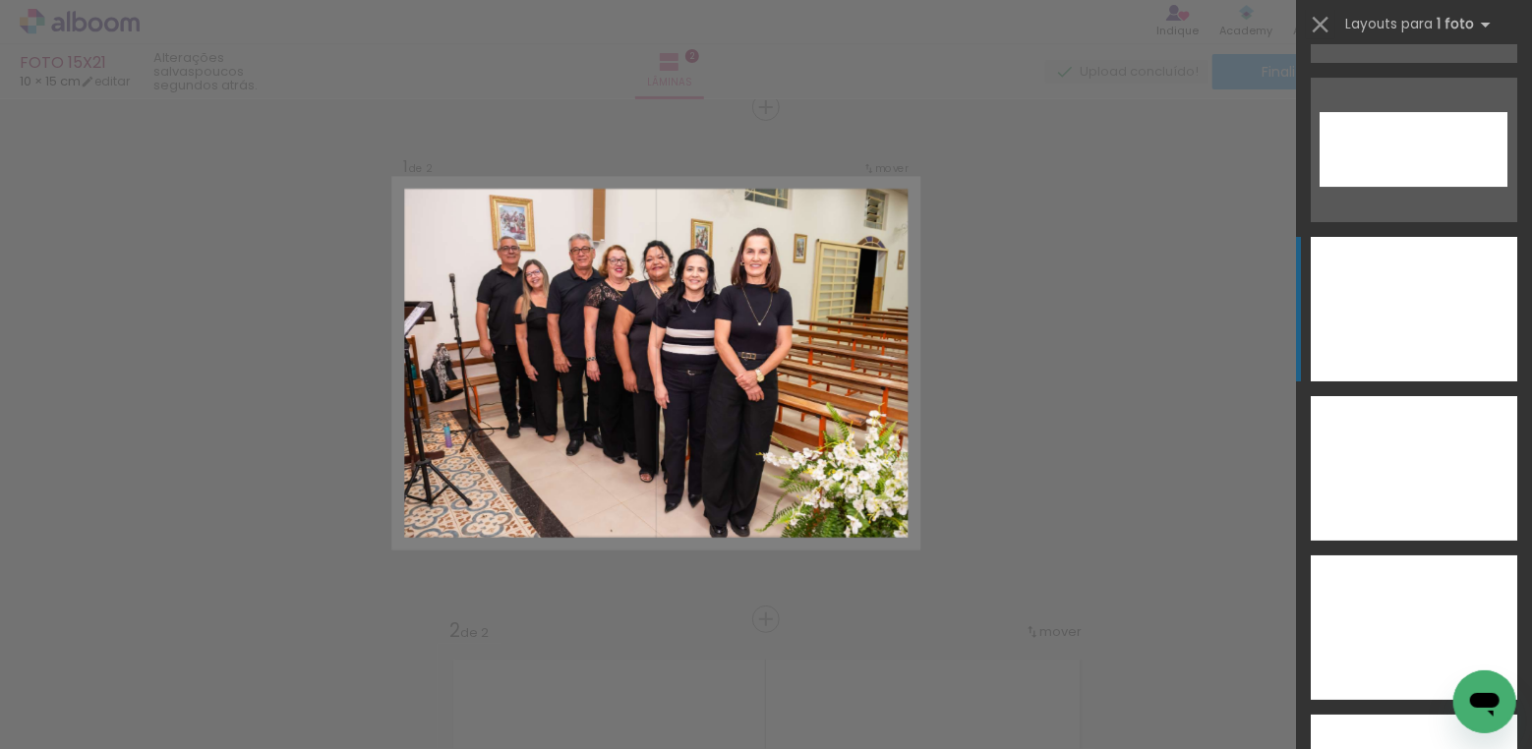
scroll to position [7488, 0]
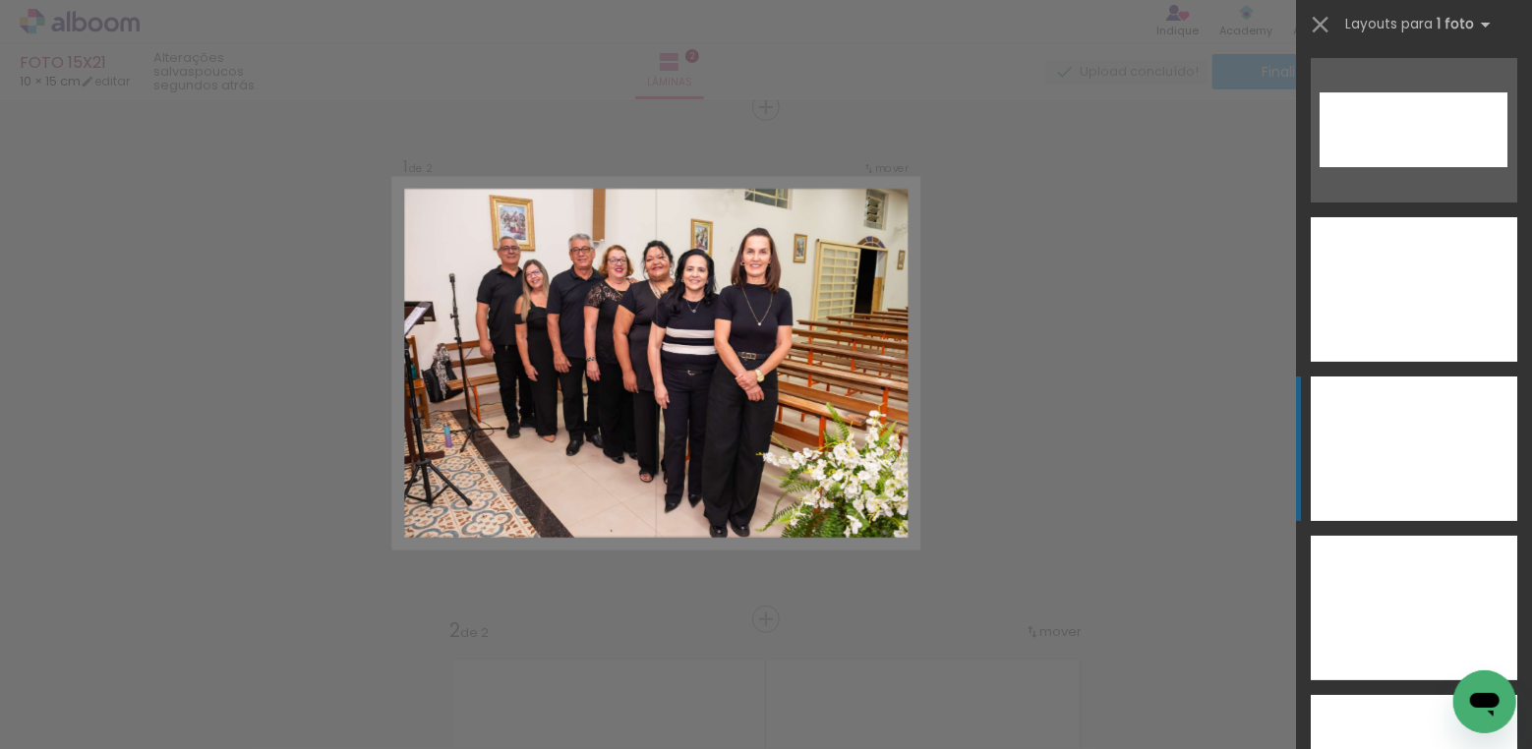
click at [1387, 475] on div at bounding box center [1414, 449] width 206 height 145
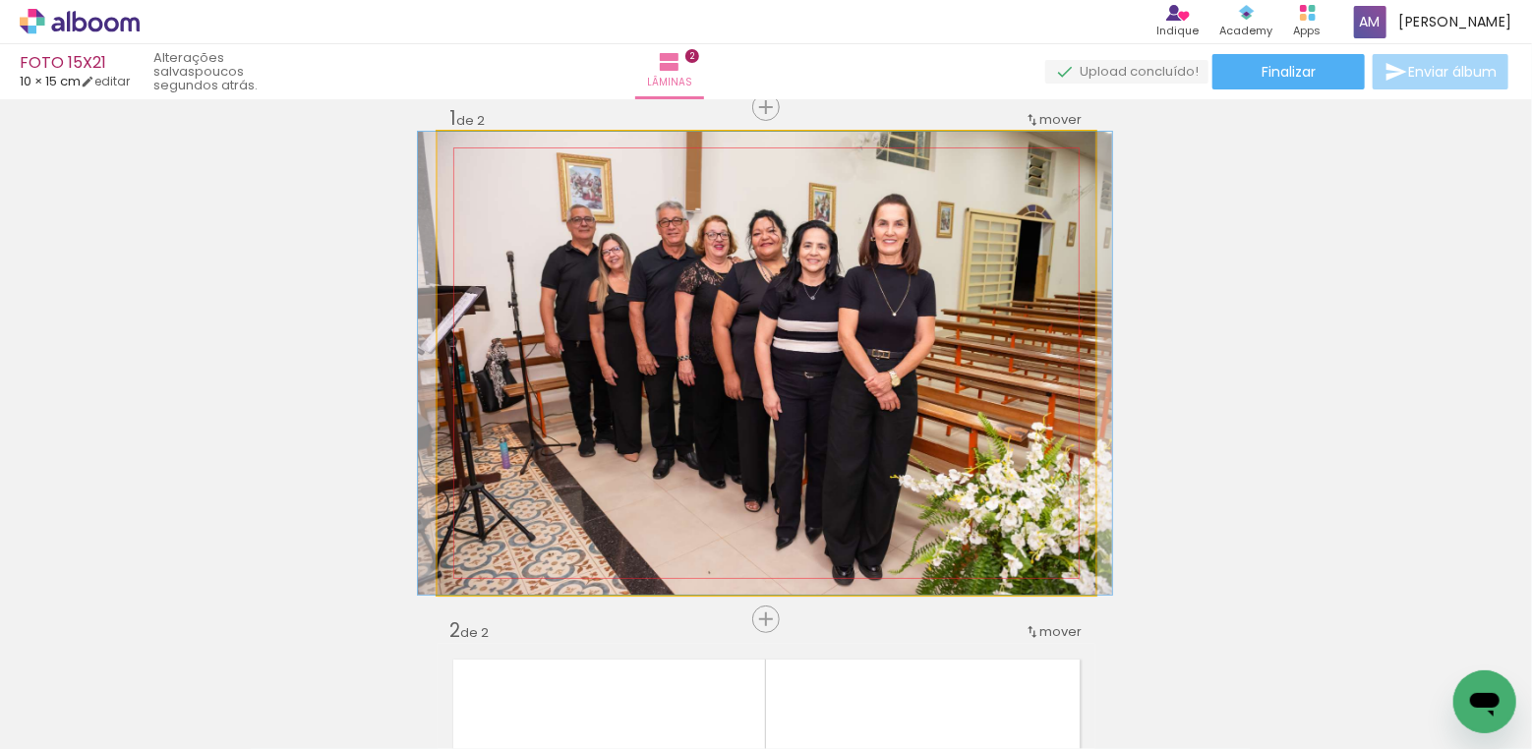
drag, startPoint x: 927, startPoint y: 489, endPoint x: 926, endPoint y: 472, distance: 16.7
click at [926, 472] on quentale-photo at bounding box center [767, 363] width 658 height 463
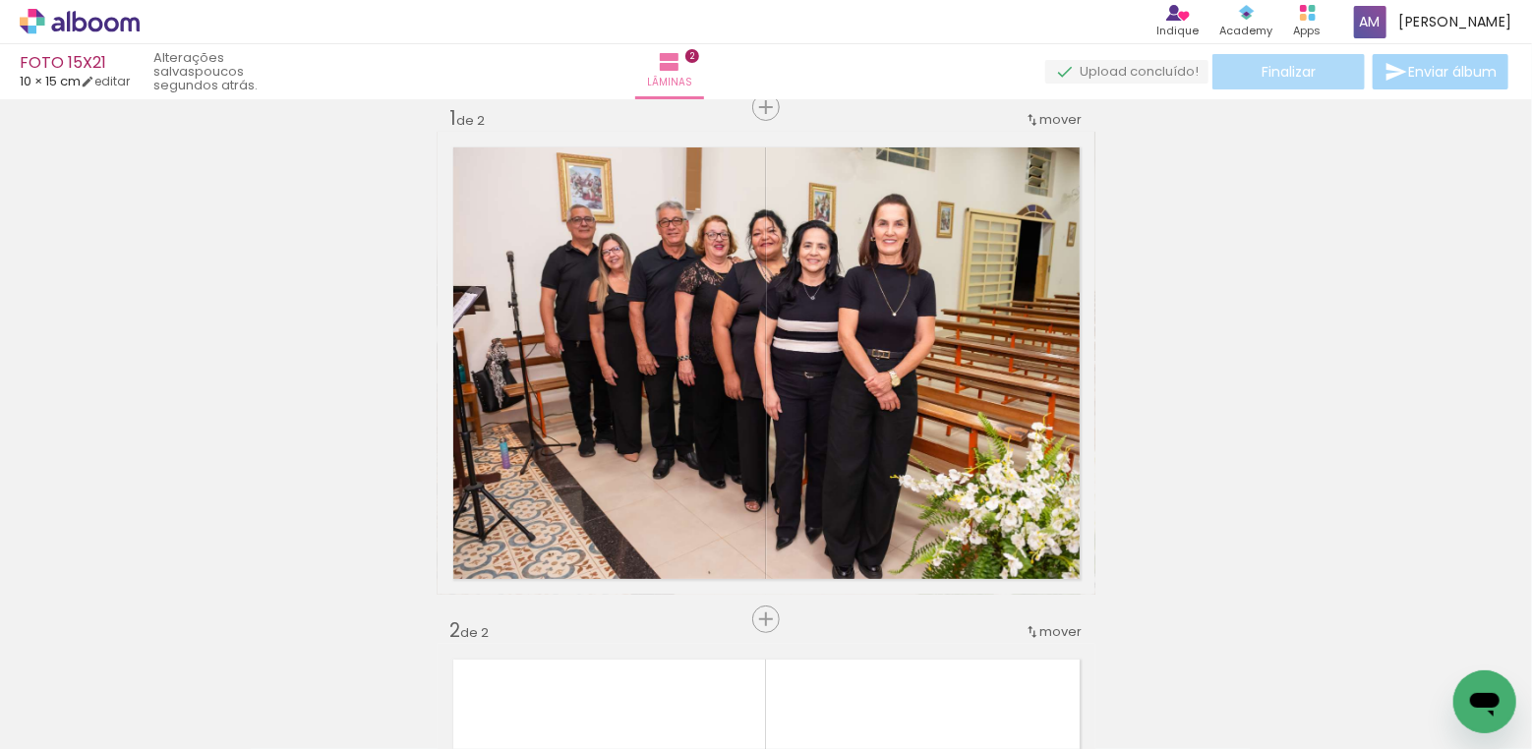
click at [1277, 70] on span "Finalizar" at bounding box center [1288, 72] width 54 height 14
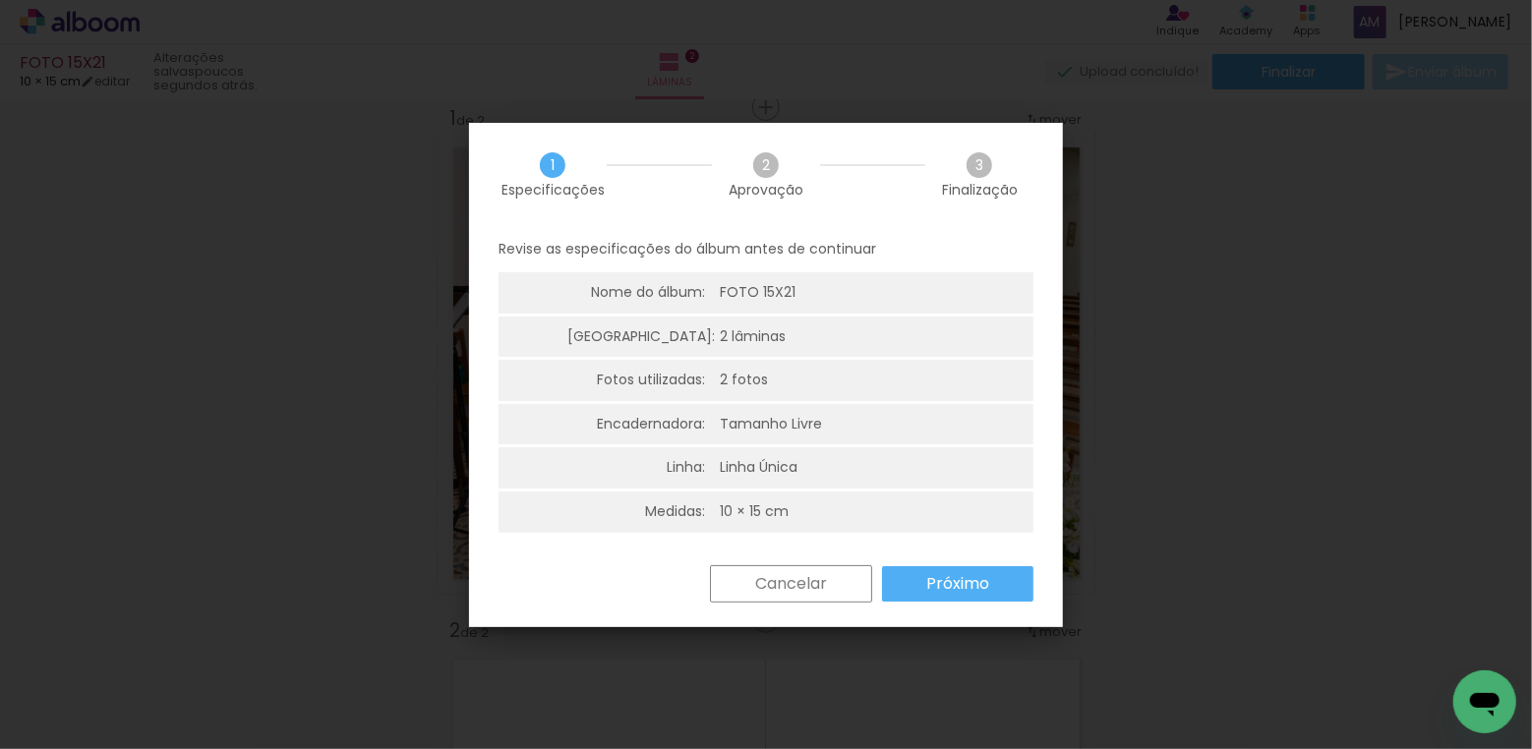
click at [777, 515] on div "10 × 15 cm" at bounding box center [754, 512] width 69 height 20
click at [0, 0] on slot "Cancelar" at bounding box center [0, 0] width 0 height 0
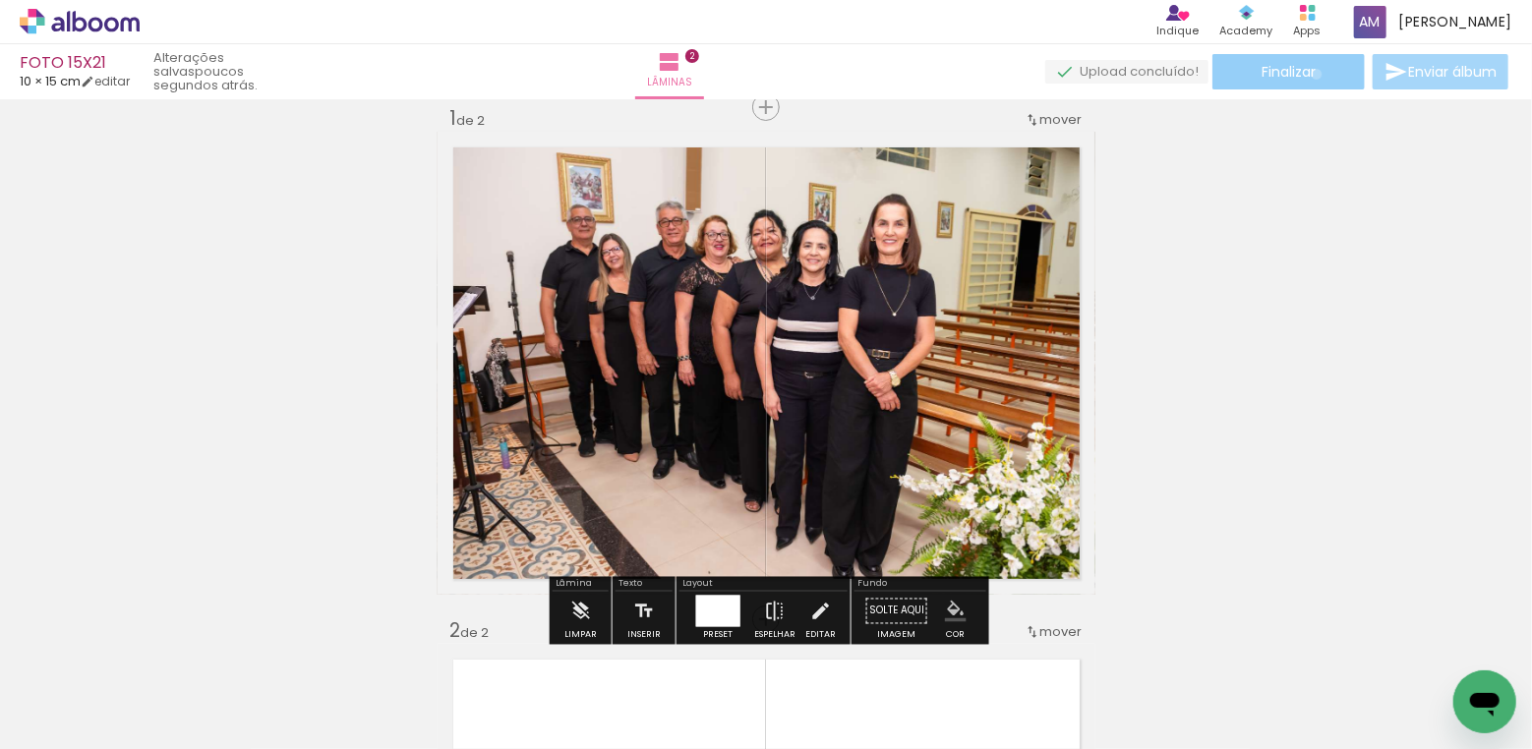
click at [1310, 74] on span "Finalizar" at bounding box center [1288, 72] width 54 height 14
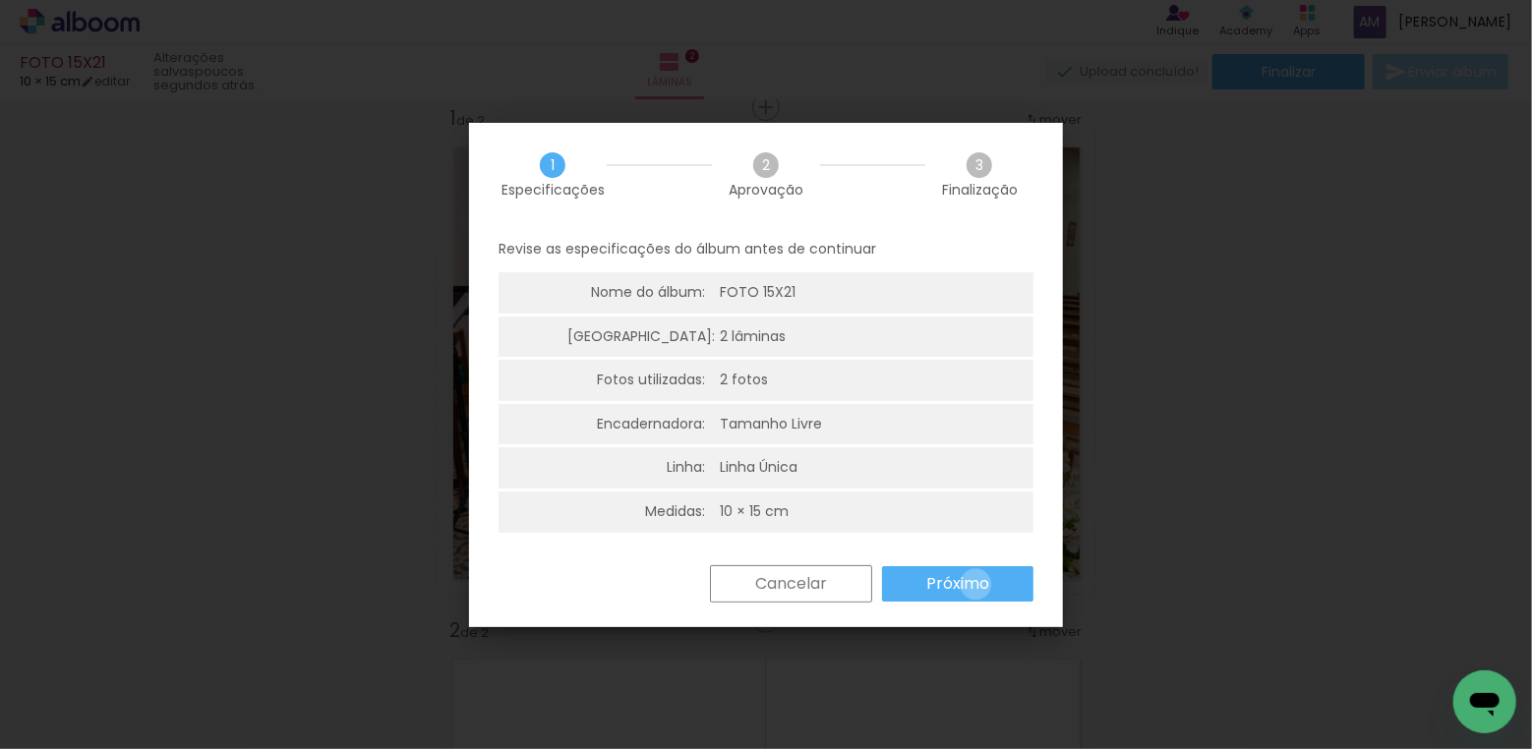
click at [0, 0] on slot "Próximo" at bounding box center [0, 0] width 0 height 0
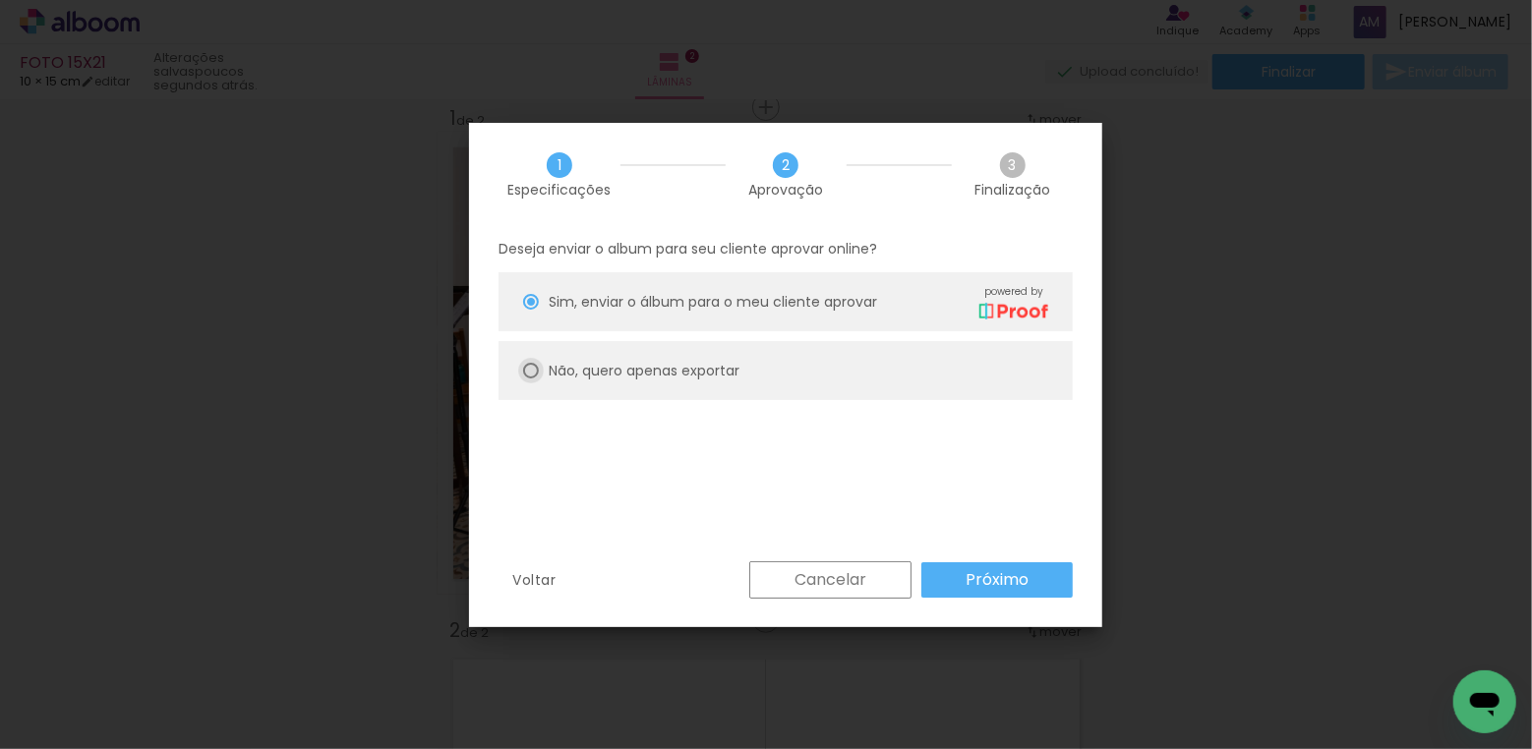
click at [528, 371] on div at bounding box center [531, 371] width 16 height 16
type paper-radio-button "on"
click at [0, 0] on slot "Próximo" at bounding box center [0, 0] width 0 height 0
type input "Alta, 300 DPI"
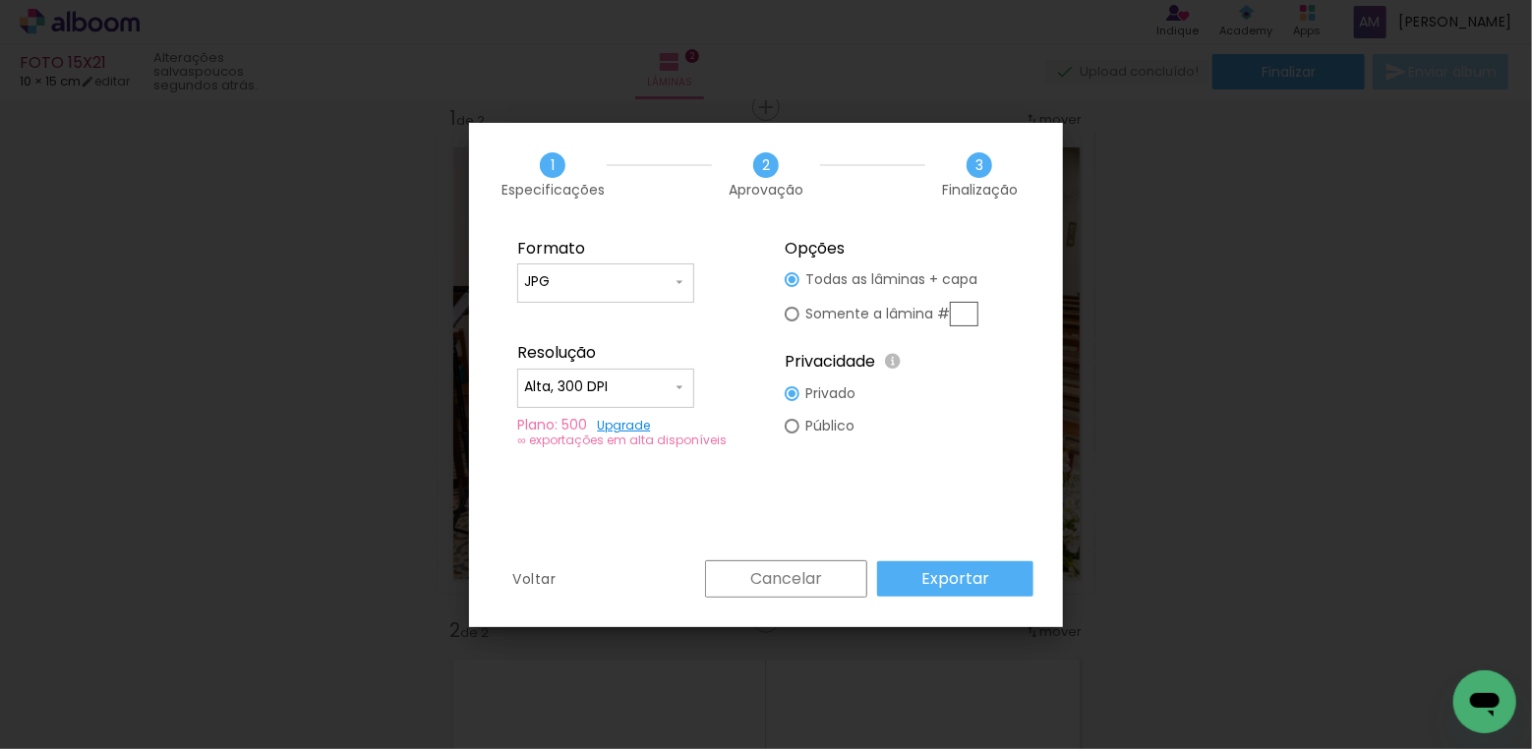
click at [798, 314] on div at bounding box center [792, 314] width 15 height 15
type paper-radio-button "on"
click at [961, 311] on input "text" at bounding box center [964, 314] width 29 height 25
type input "1"
click at [791, 427] on div at bounding box center [792, 426] width 15 height 15
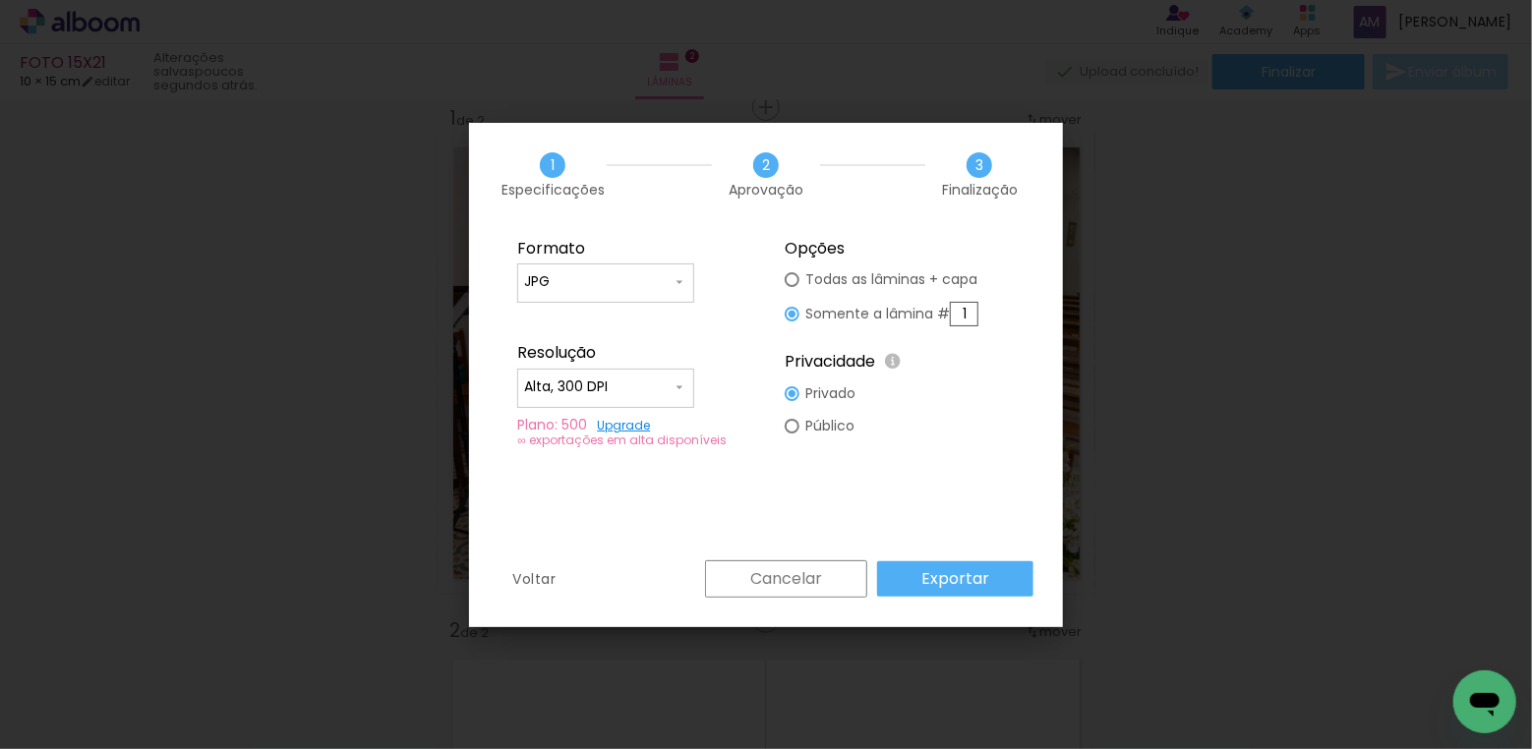
type paper-radio-button "on"
drag, startPoint x: 951, startPoint y: 576, endPoint x: 1113, endPoint y: 519, distance: 172.0
click at [0, 0] on slot "Exportar" at bounding box center [0, 0] width 0 height 0
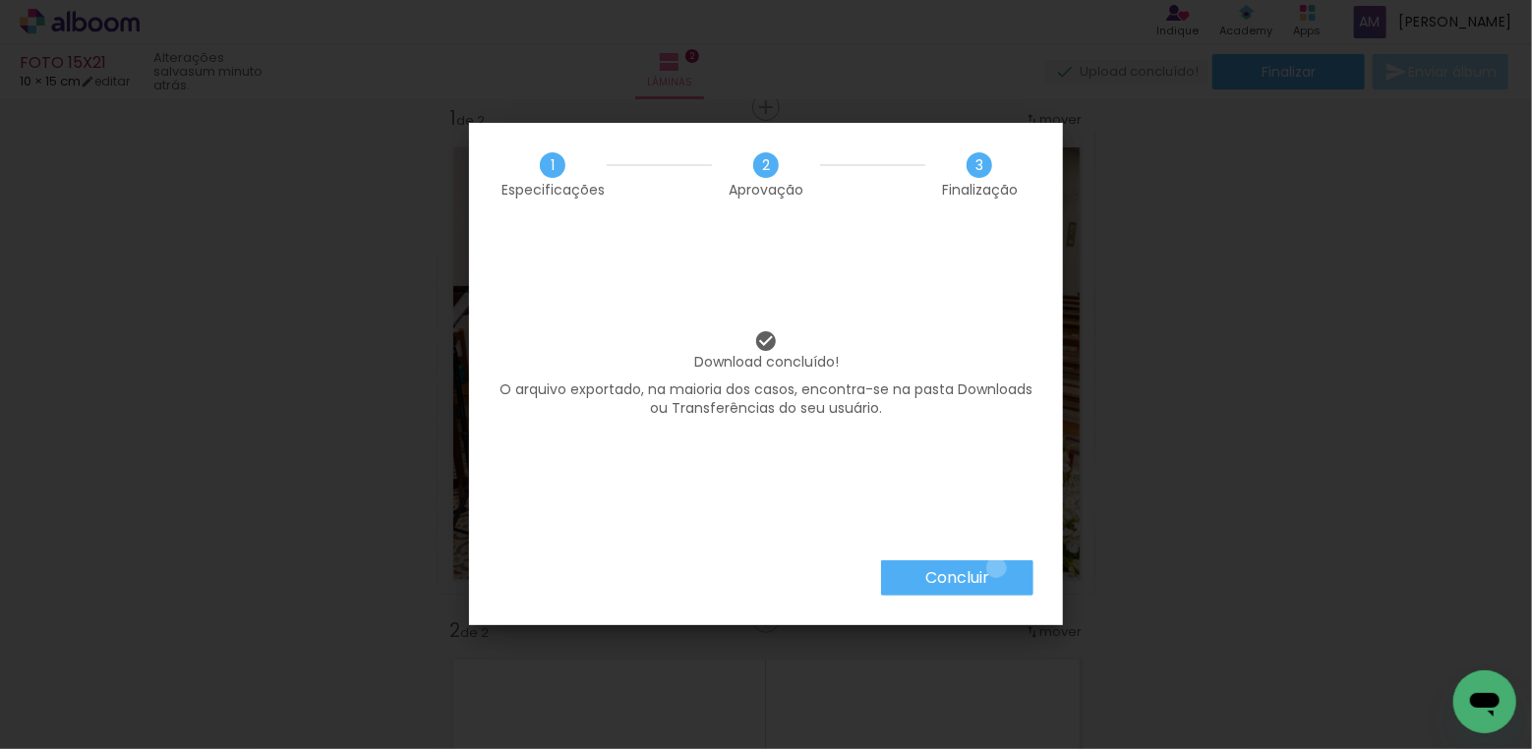
click at [995, 568] on paper-button "Concluir" at bounding box center [957, 577] width 152 height 35
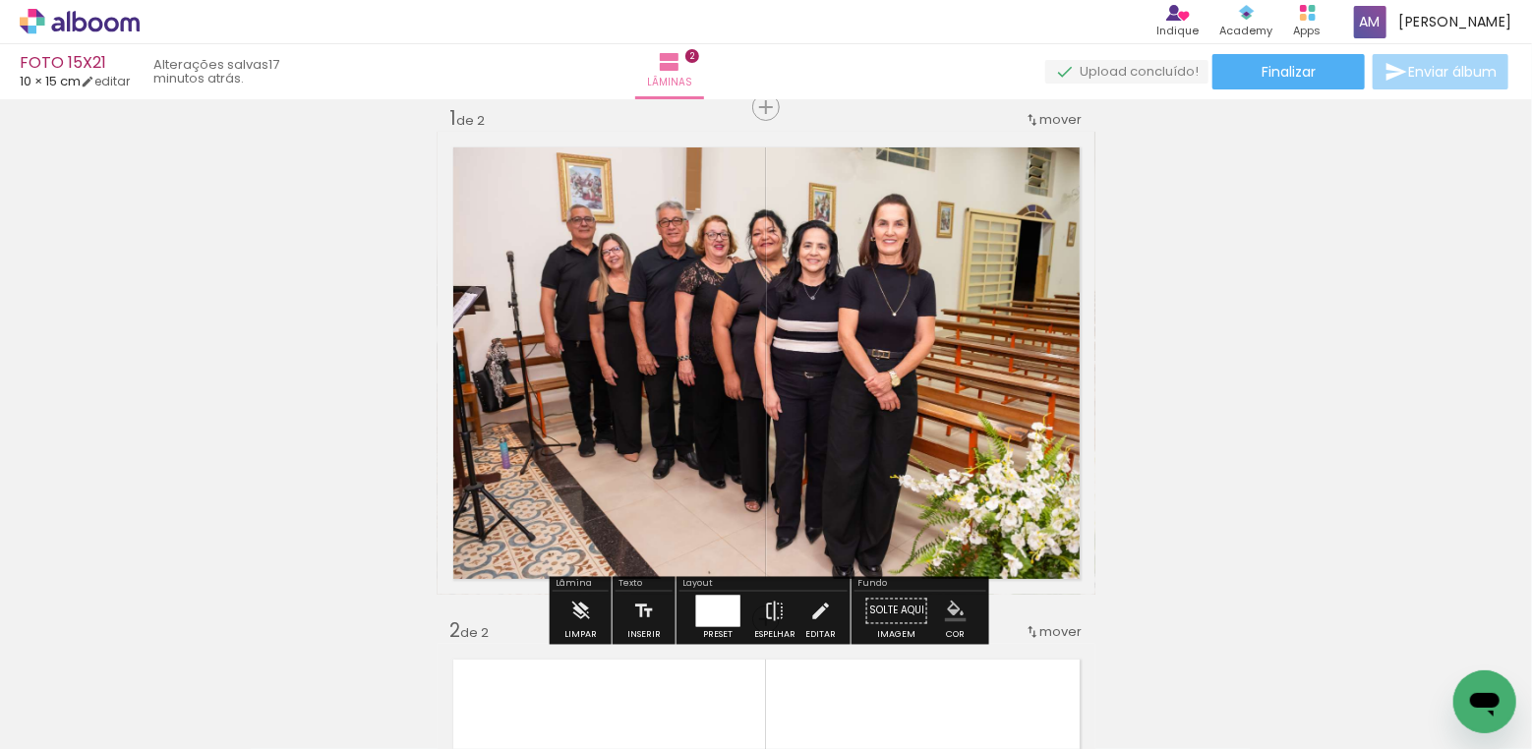
click at [79, 14] on icon at bounding box center [80, 22] width 120 height 26
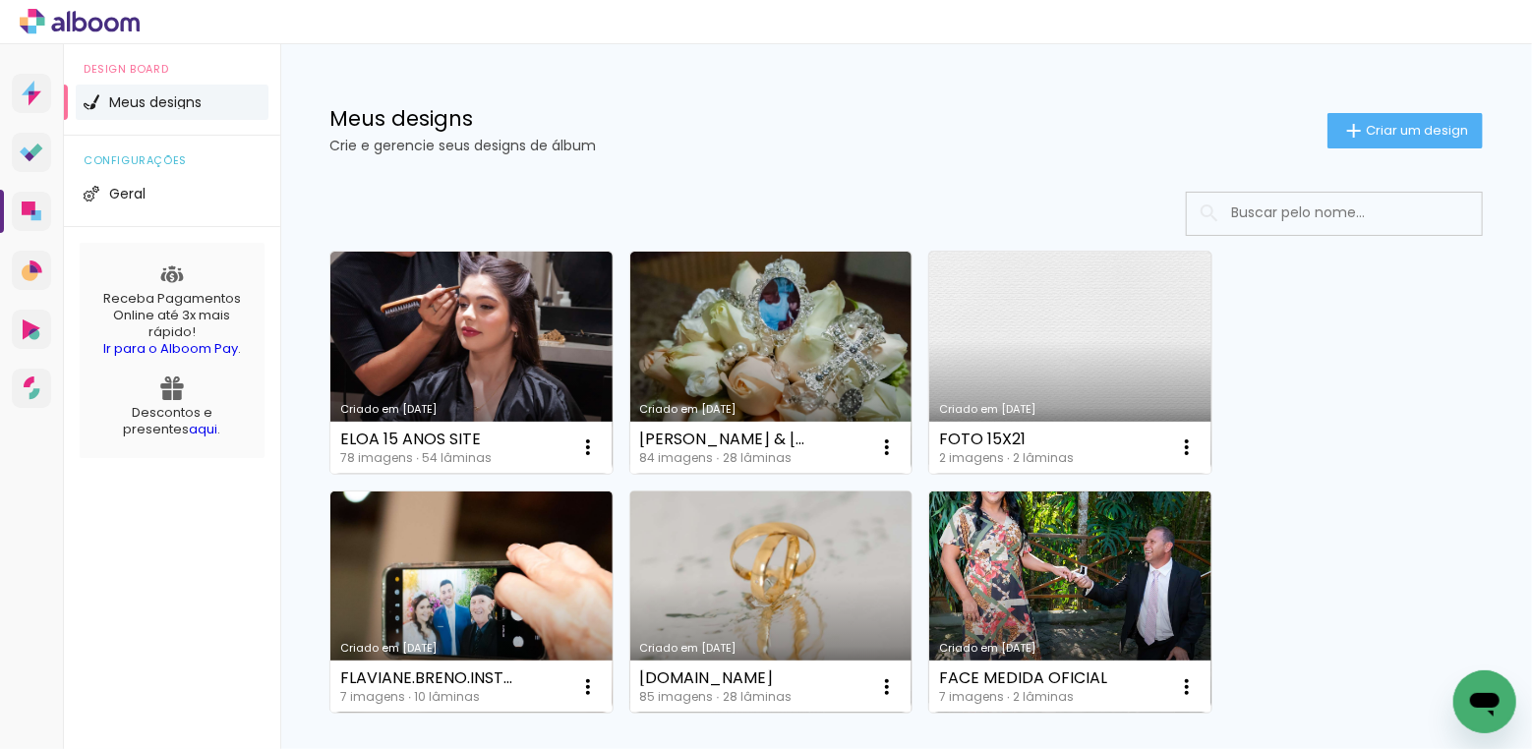
click at [718, 555] on link "Criado em [DATE]" at bounding box center [771, 603] width 282 height 222
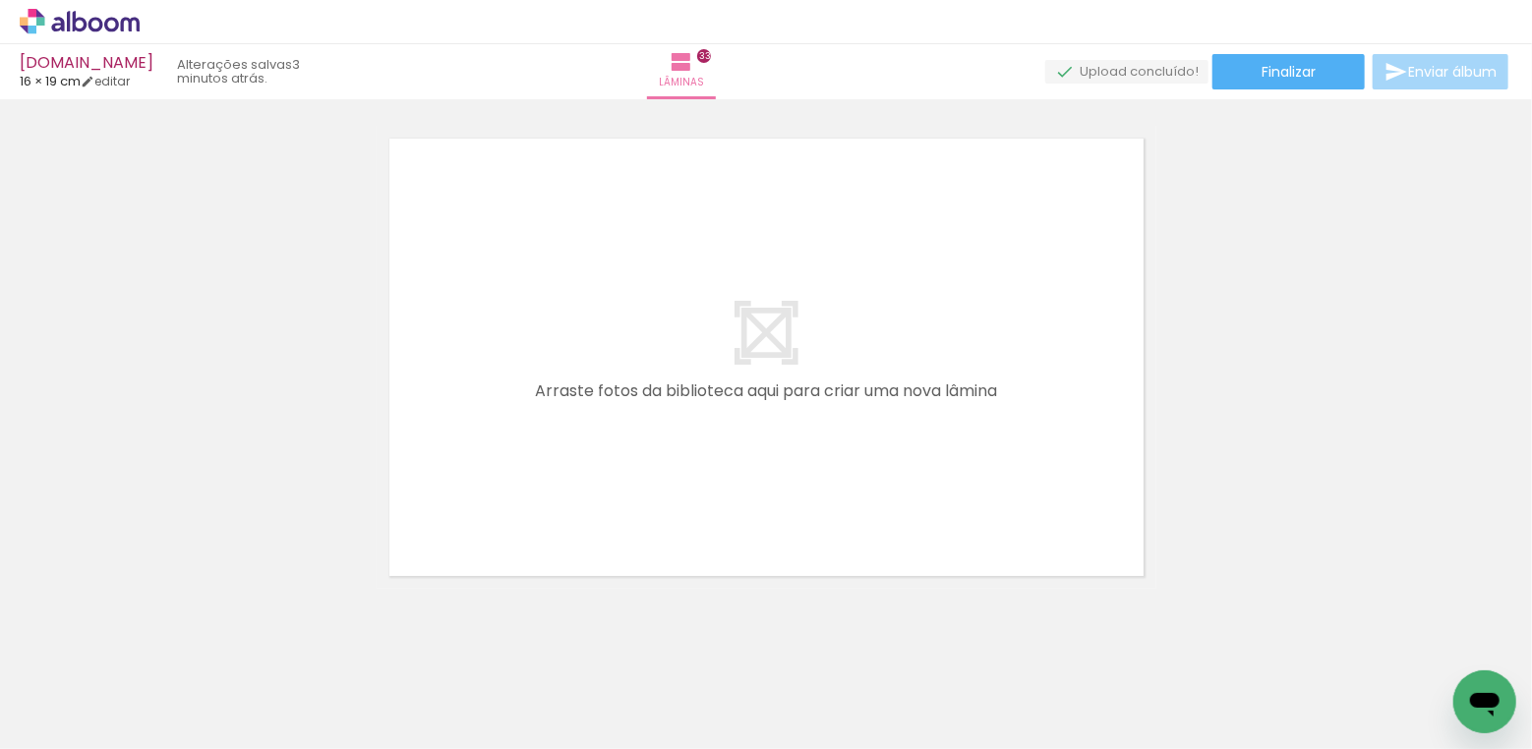
scroll to position [16932, 0]
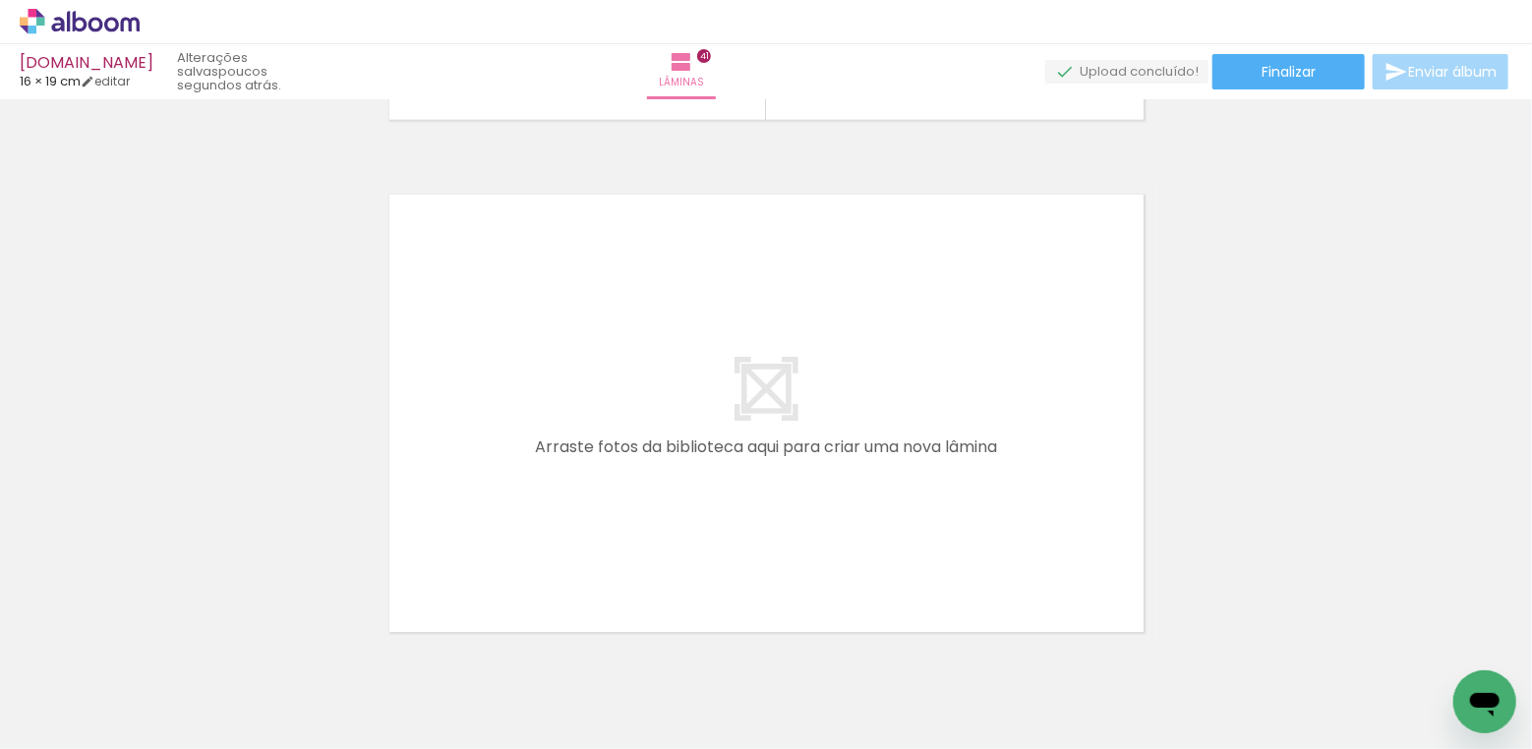
scroll to position [0, 6611]
click at [77, 726] on span "Adicionar Fotos" at bounding box center [69, 723] width 59 height 22
click at [0, 0] on input "file" at bounding box center [0, 0] width 0 height 0
